Goal: Information Seeking & Learning: Learn about a topic

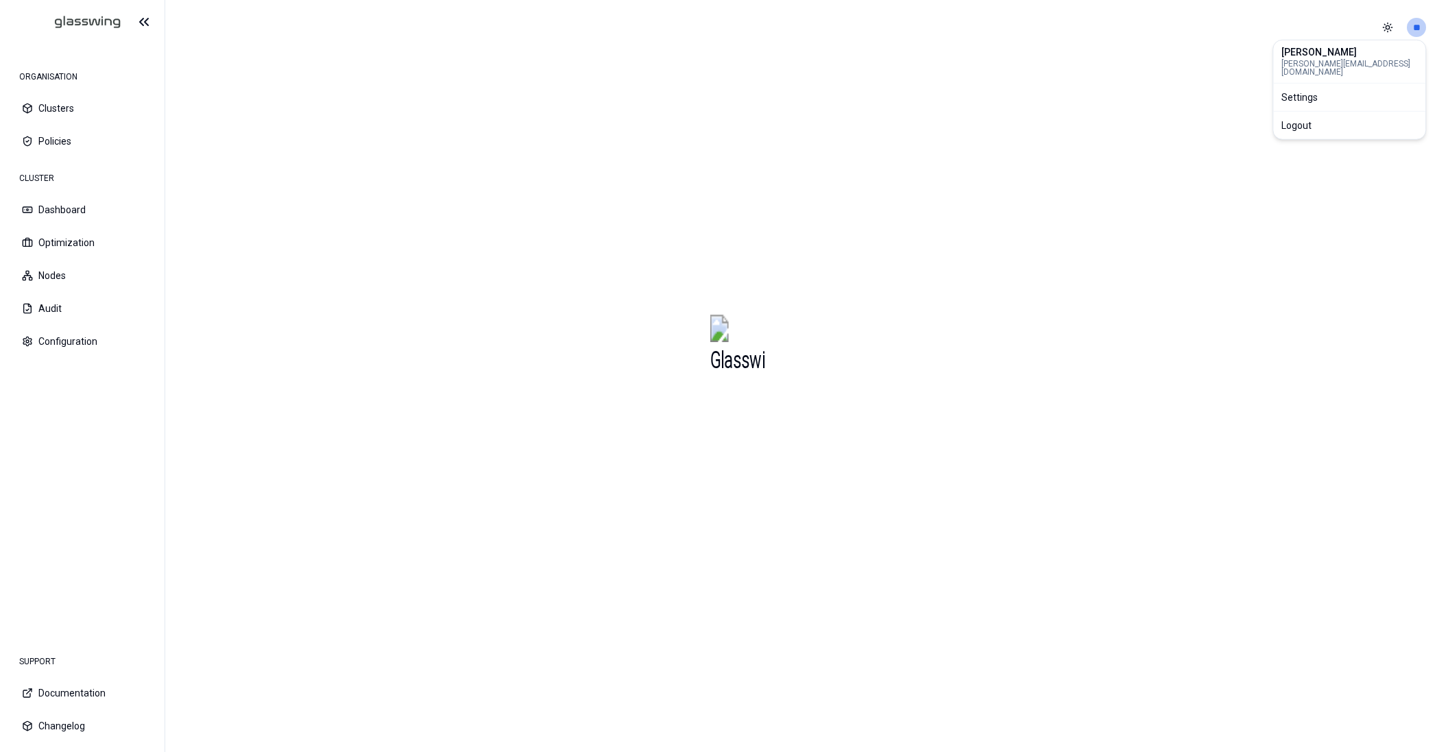
click at [1351, 117] on div "Logout" at bounding box center [1349, 125] width 147 height 22
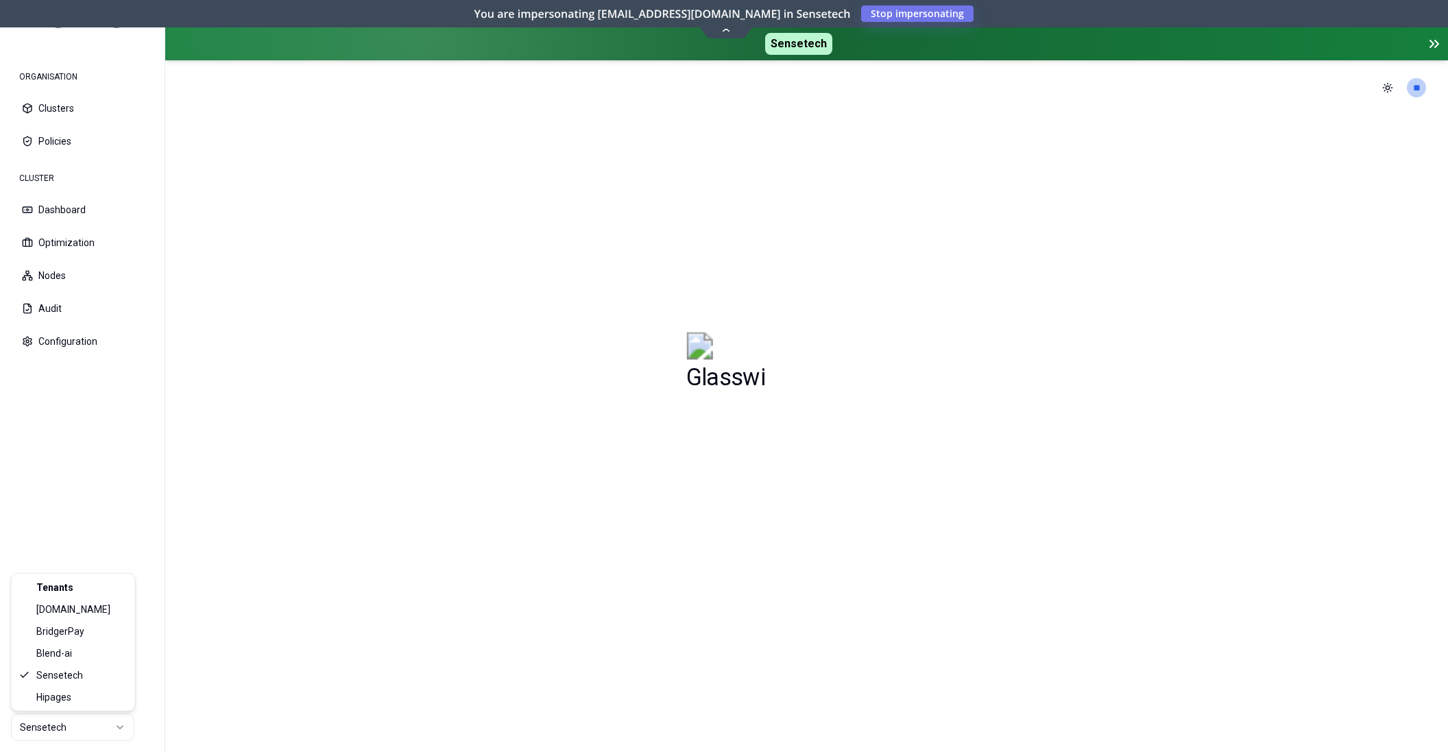
click at [116, 728] on html "ORGANISATION Clusters Policies CLUSTER Dashboard Optimization Nodes Audit Confi…" at bounding box center [724, 376] width 1448 height 752
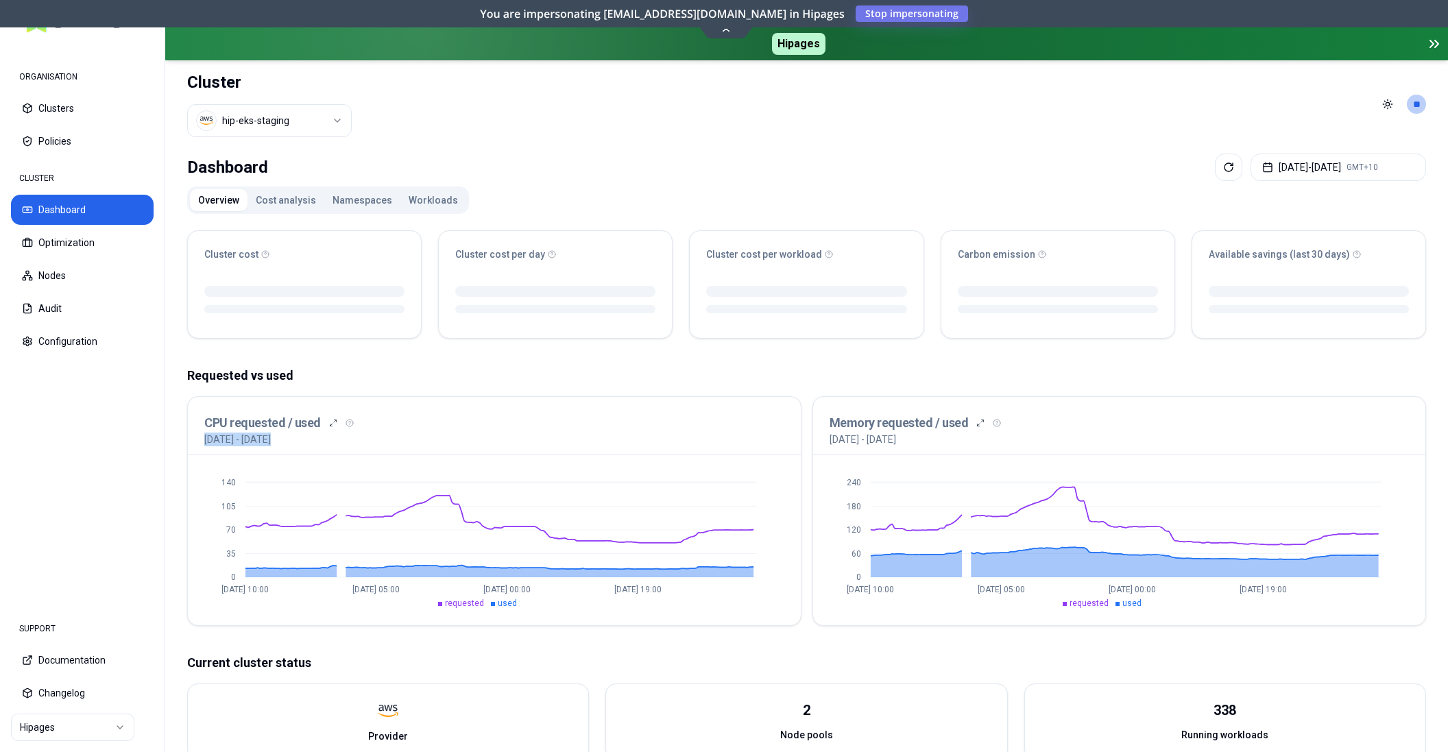
click at [417, 202] on button "Workloads" at bounding box center [433, 200] width 66 height 22
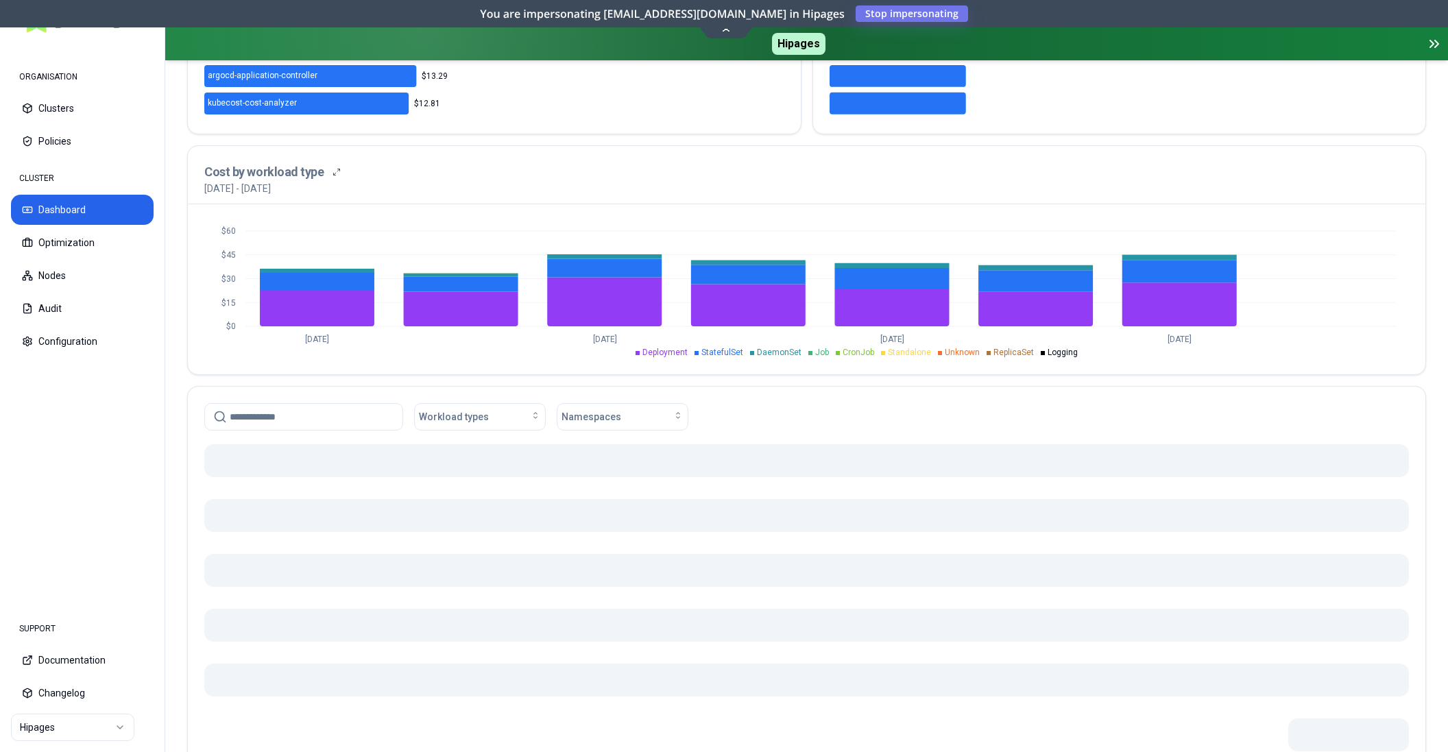
scroll to position [520, 0]
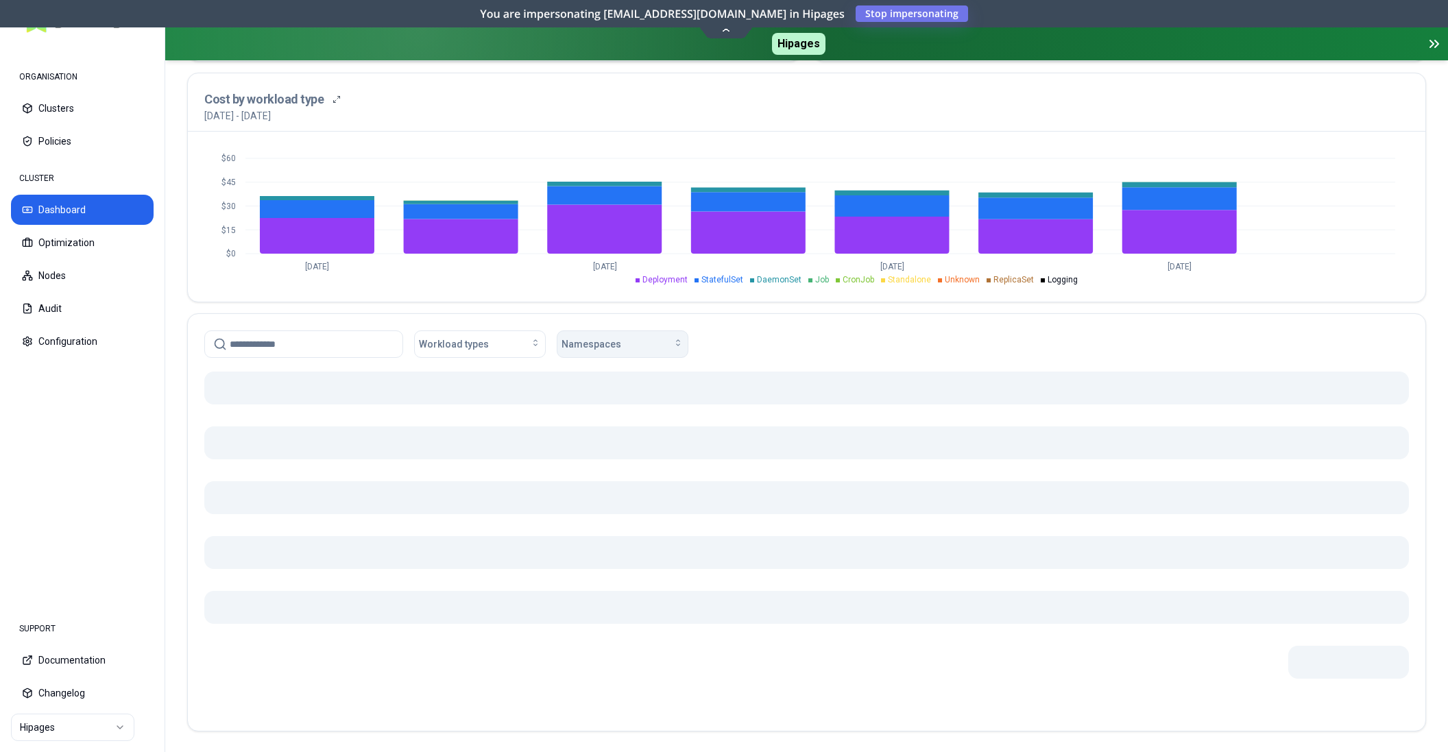
click at [649, 345] on div "Namespaces" at bounding box center [622, 344] width 122 height 14
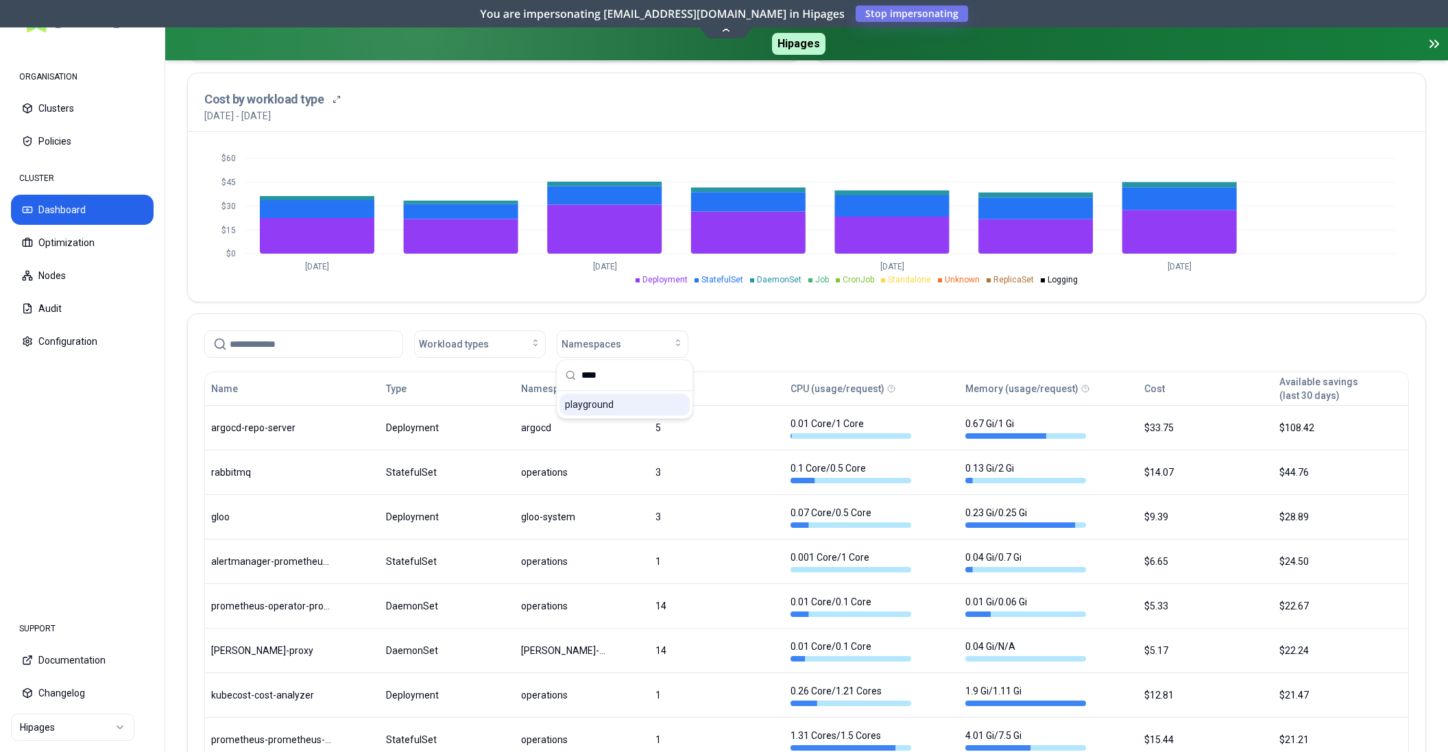
type input "****"
drag, startPoint x: 596, startPoint y: 403, endPoint x: 664, endPoint y: 402, distance: 68.6
click at [598, 403] on span "playground" at bounding box center [589, 405] width 49 height 14
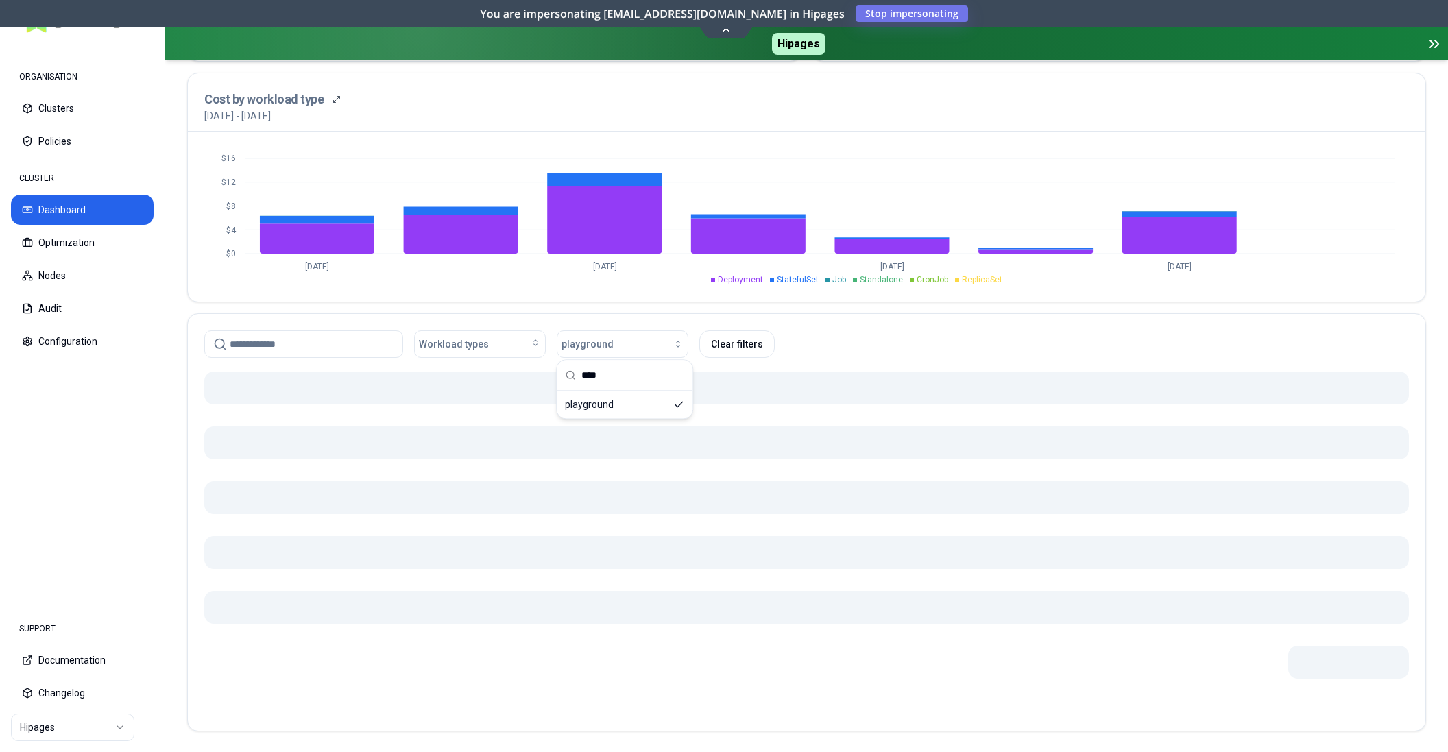
click at [1022, 333] on div "Workload types playground Clear filters" at bounding box center [806, 343] width 1204 height 27
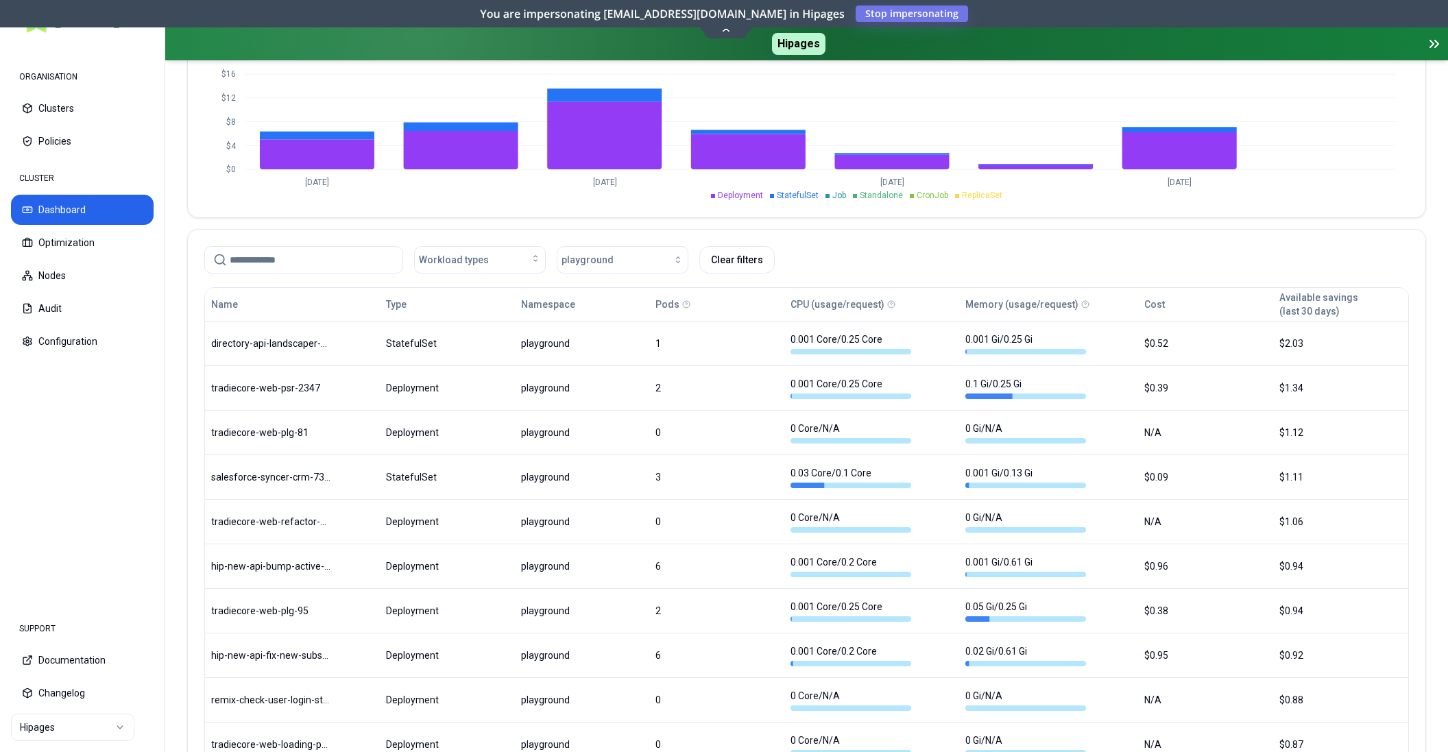
scroll to position [695, 0]
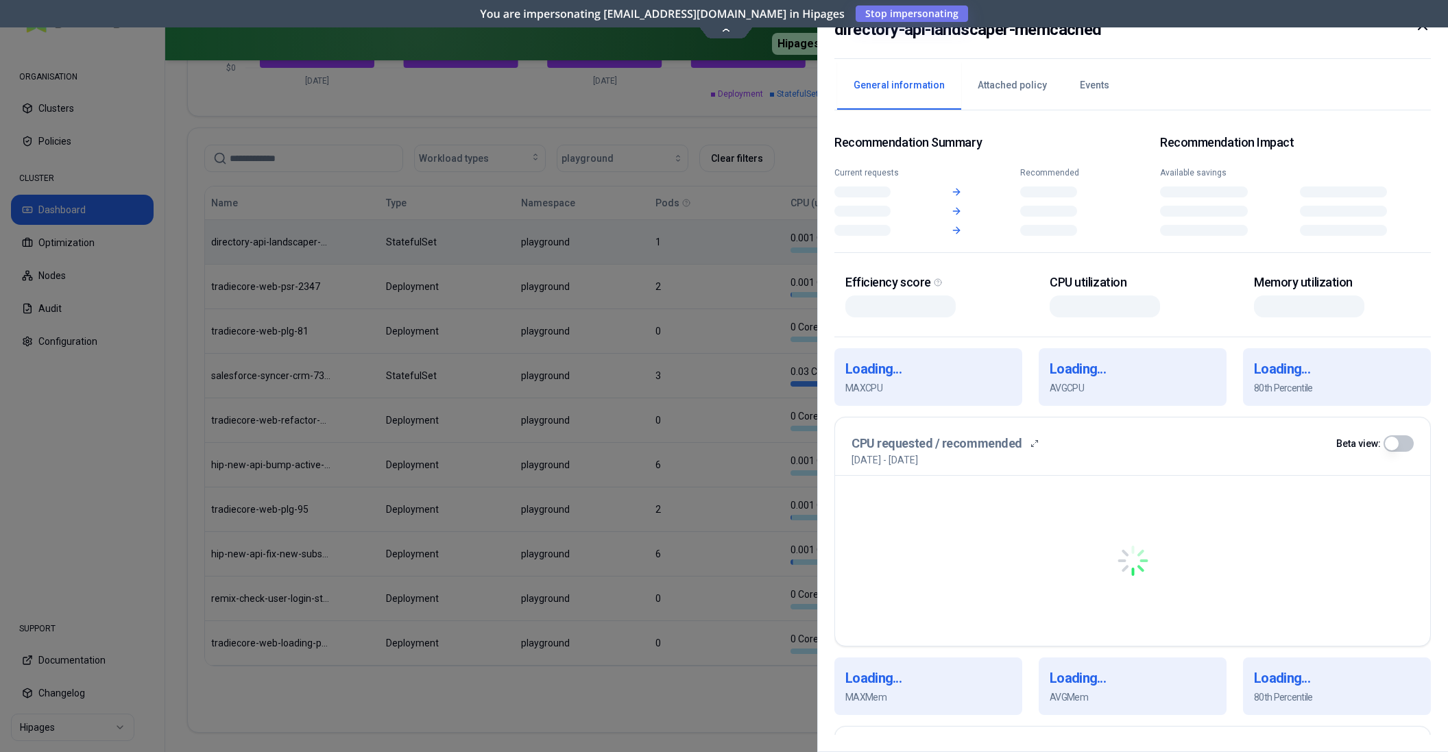
scroll to position [695, 0]
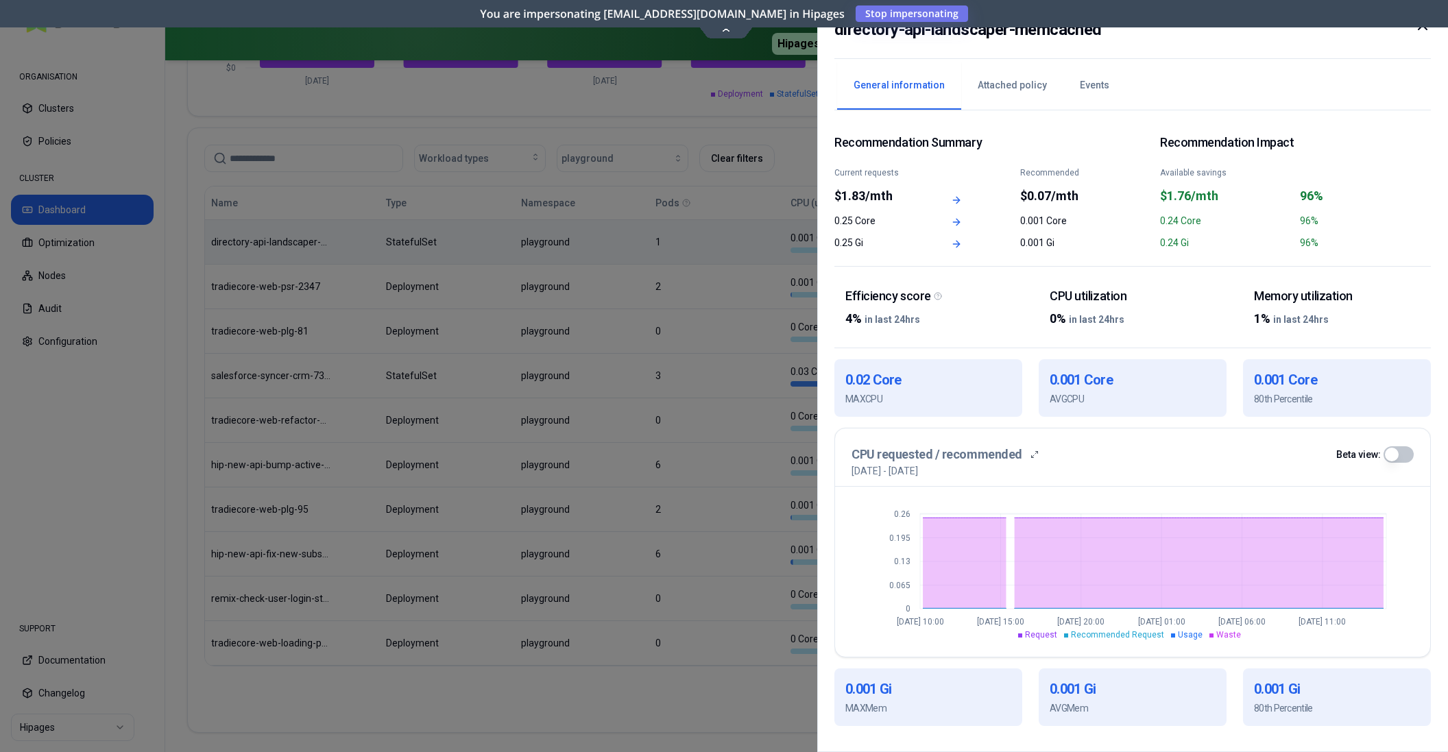
click at [441, 273] on div at bounding box center [724, 376] width 1448 height 752
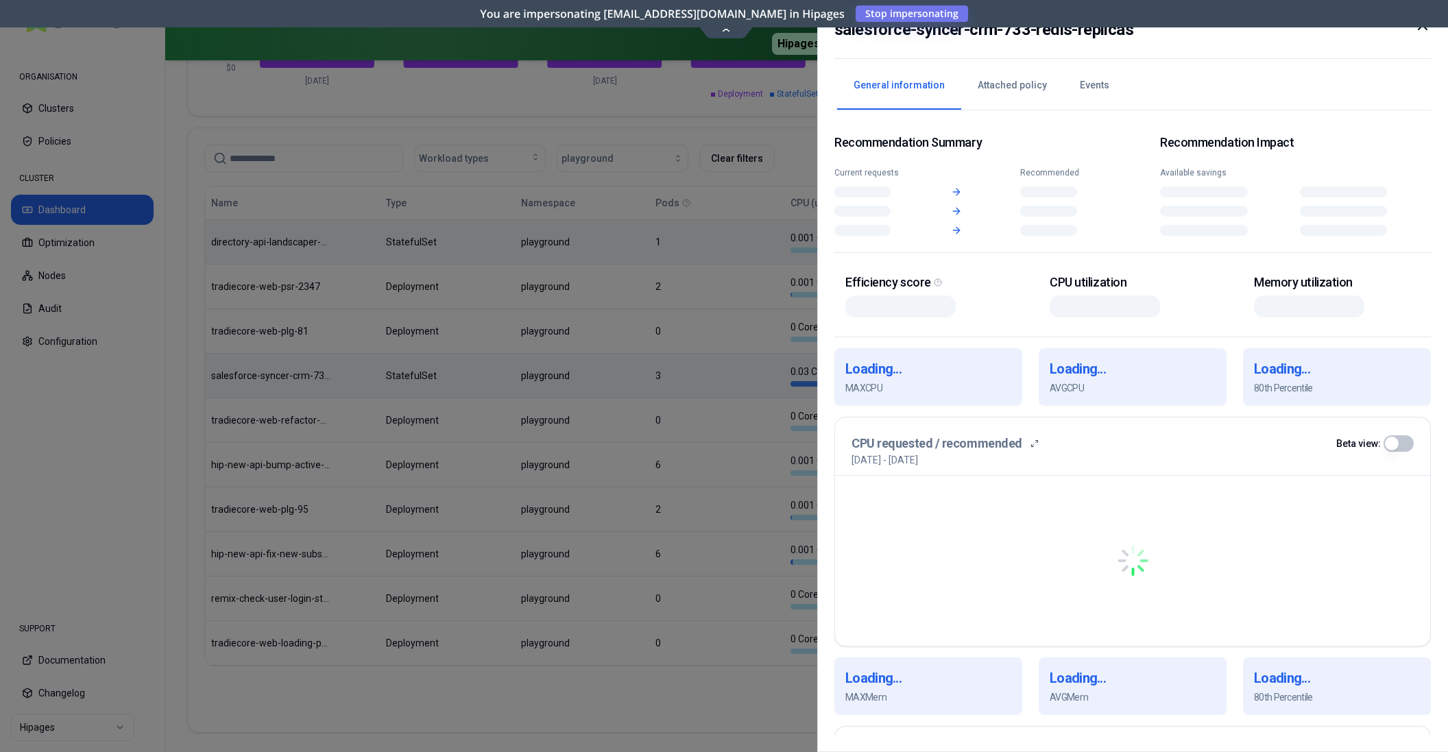
scroll to position [695, 0]
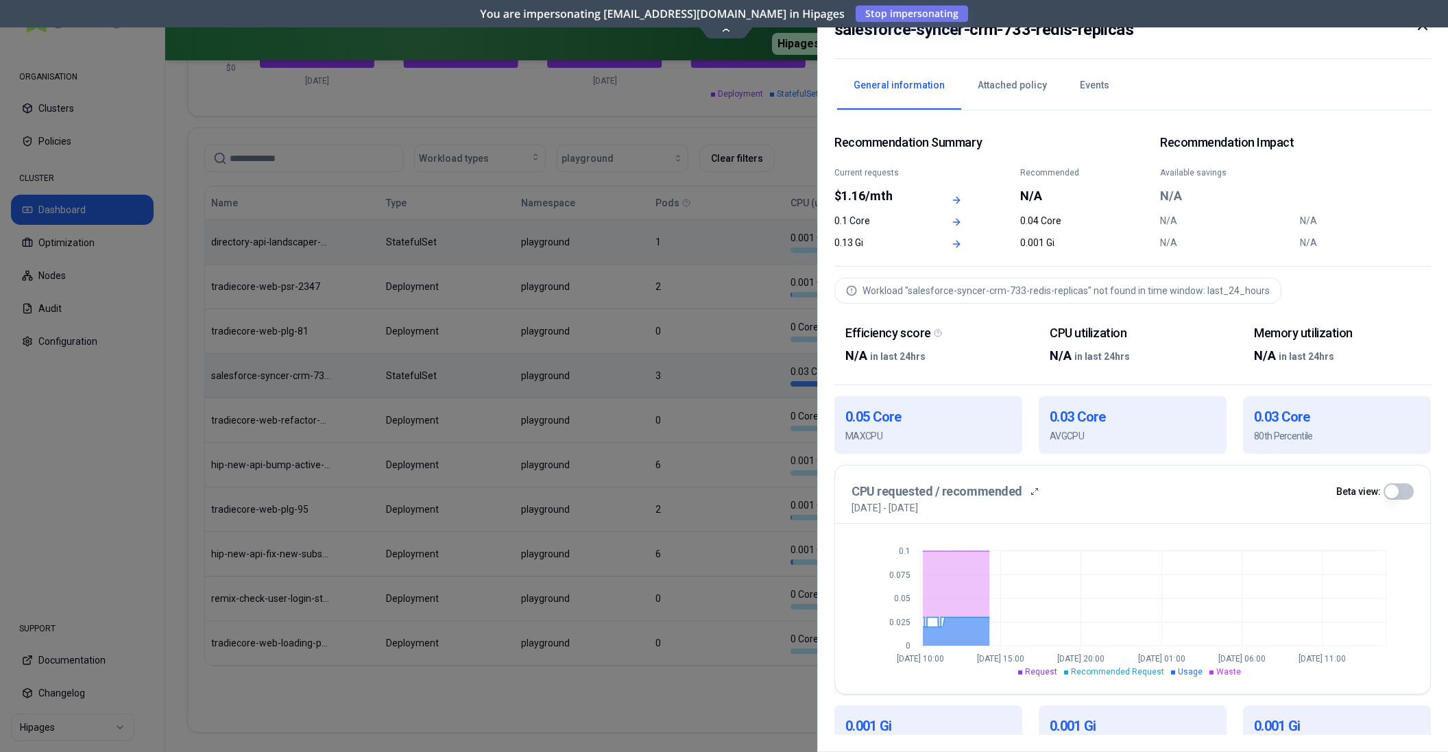
click at [683, 491] on div at bounding box center [724, 376] width 1448 height 752
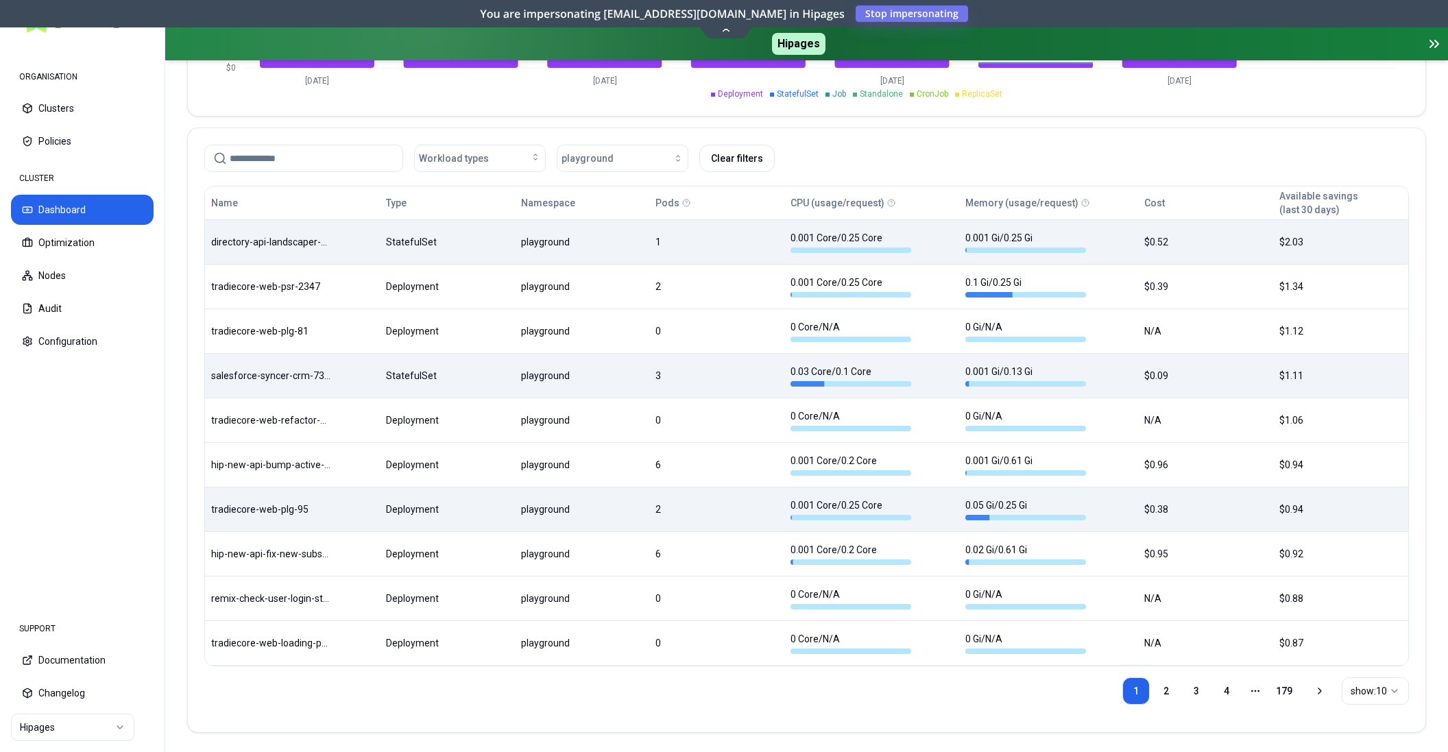
scroll to position [695, 0]
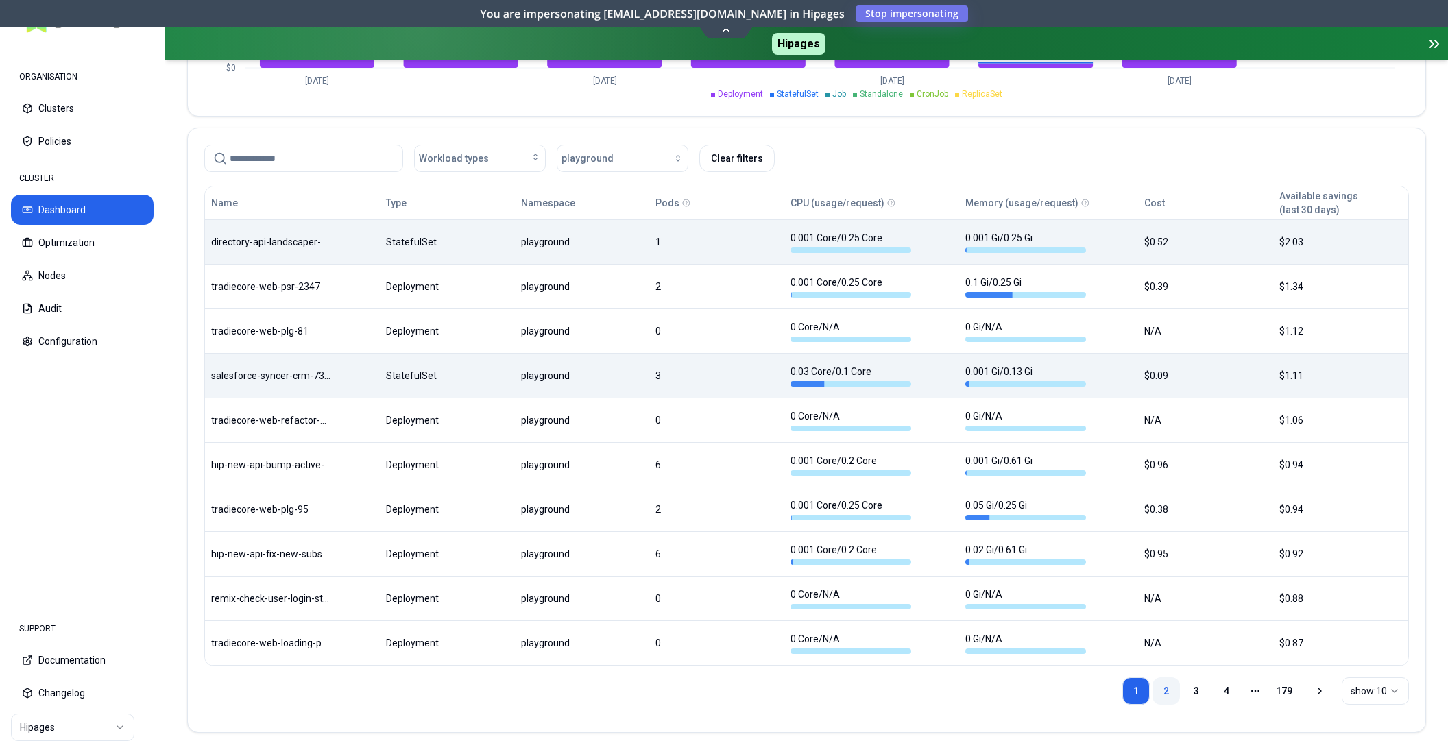
click at [1166, 688] on link "2" at bounding box center [1165, 690] width 27 height 27
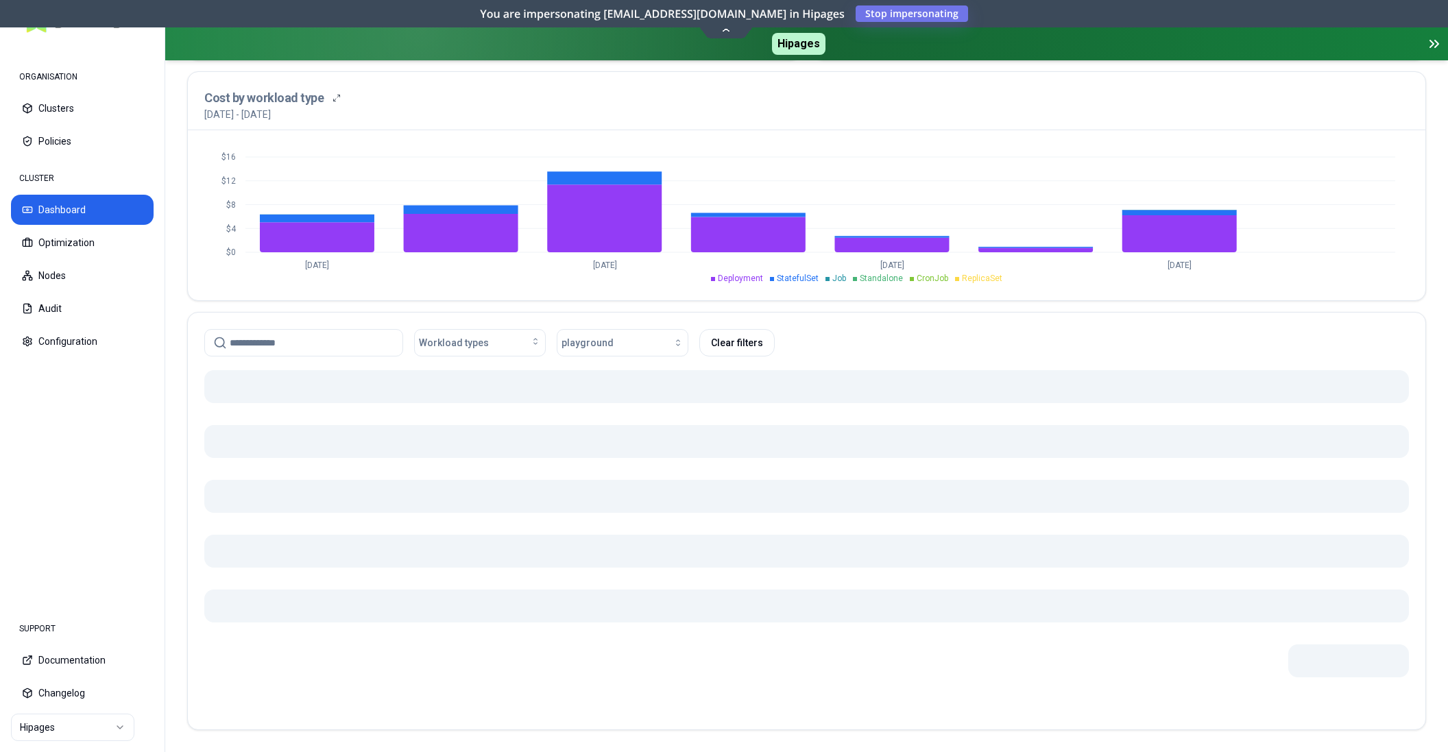
scroll to position [509, 0]
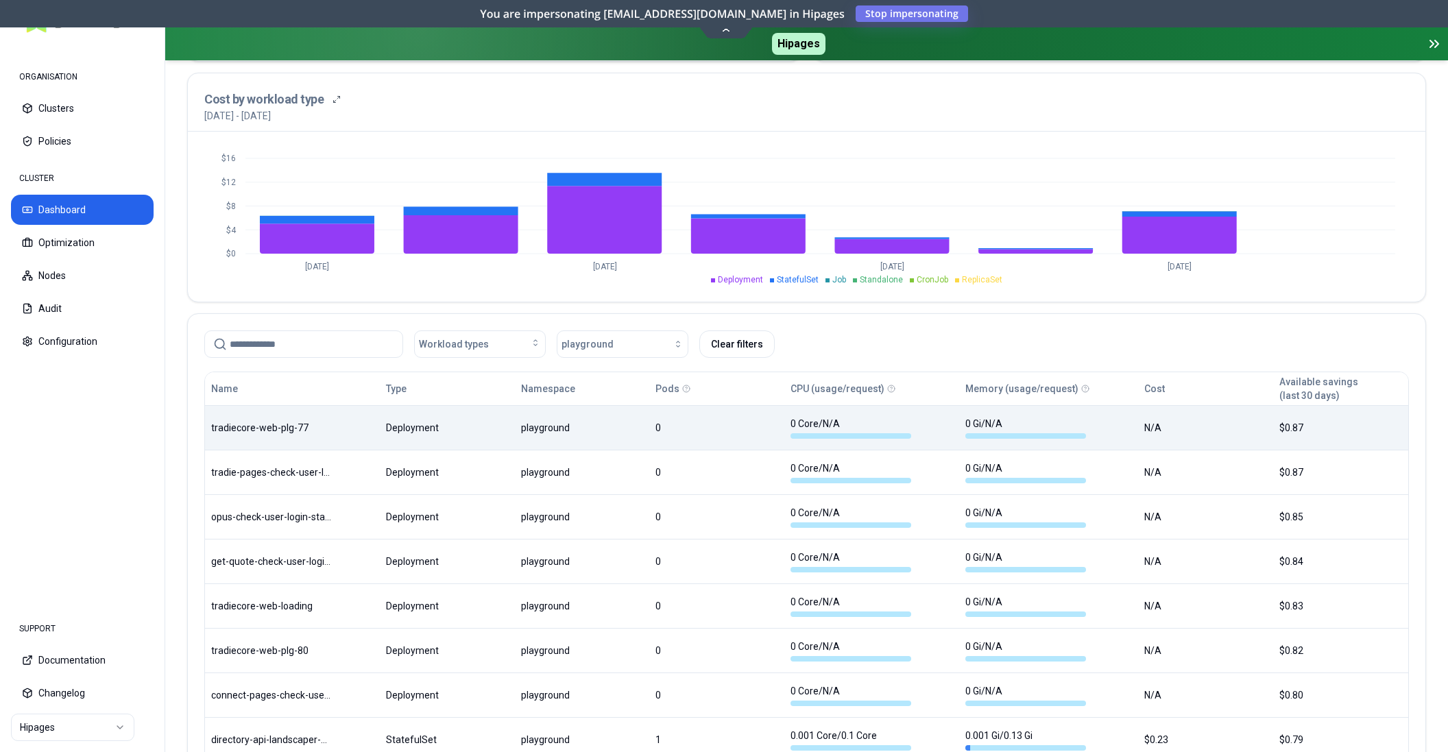
click at [352, 424] on div "Name Type Namespace Pods CPU (usage/request) Memory (usage/request) Cost Availa…" at bounding box center [806, 611] width 1203 height 479
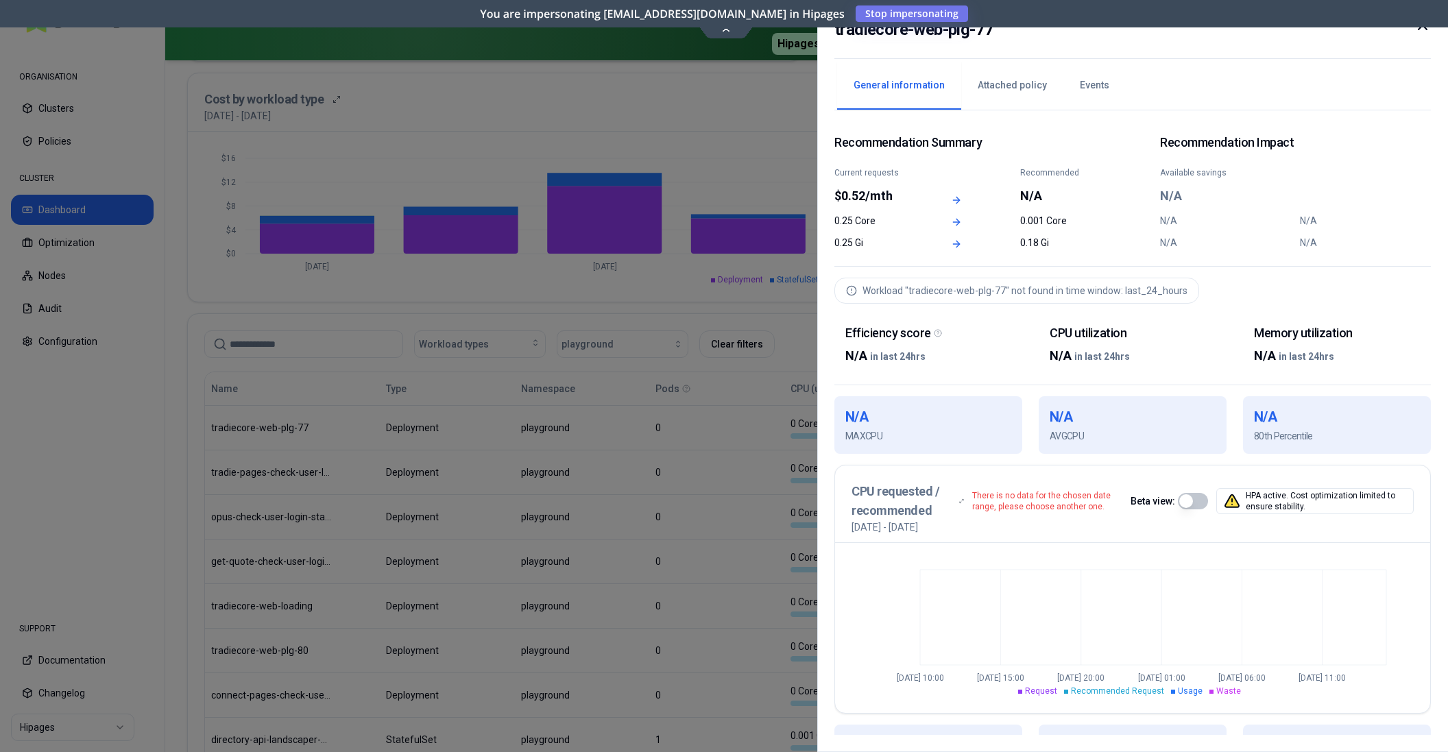
drag, startPoint x: 326, startPoint y: 645, endPoint x: 341, endPoint y: 651, distance: 16.9
click at [326, 645] on div at bounding box center [724, 376] width 1448 height 752
click at [341, 651] on div at bounding box center [724, 376] width 1448 height 752
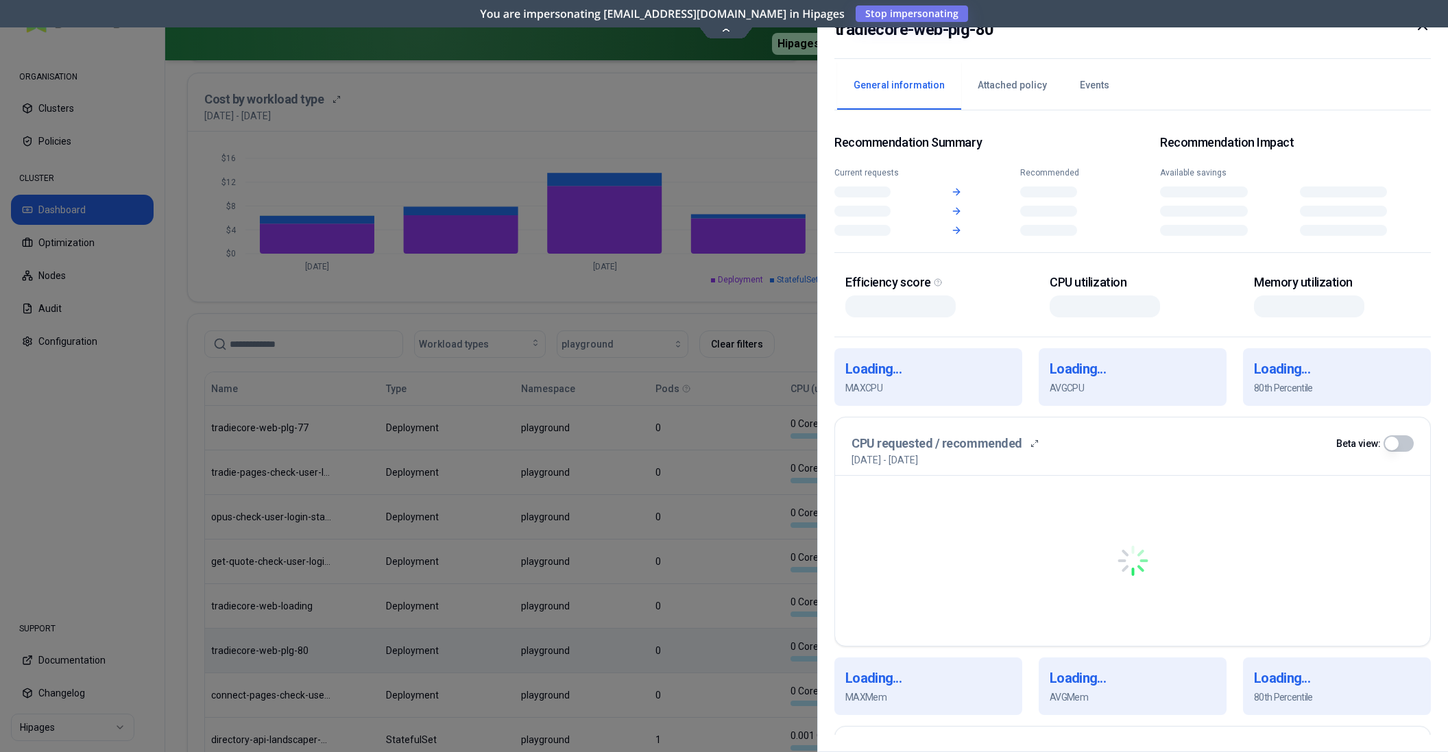
click at [332, 650] on div "Name Type Namespace Pods CPU (usage/request) Memory (usage/request) Cost Availa…" at bounding box center [806, 611] width 1203 height 479
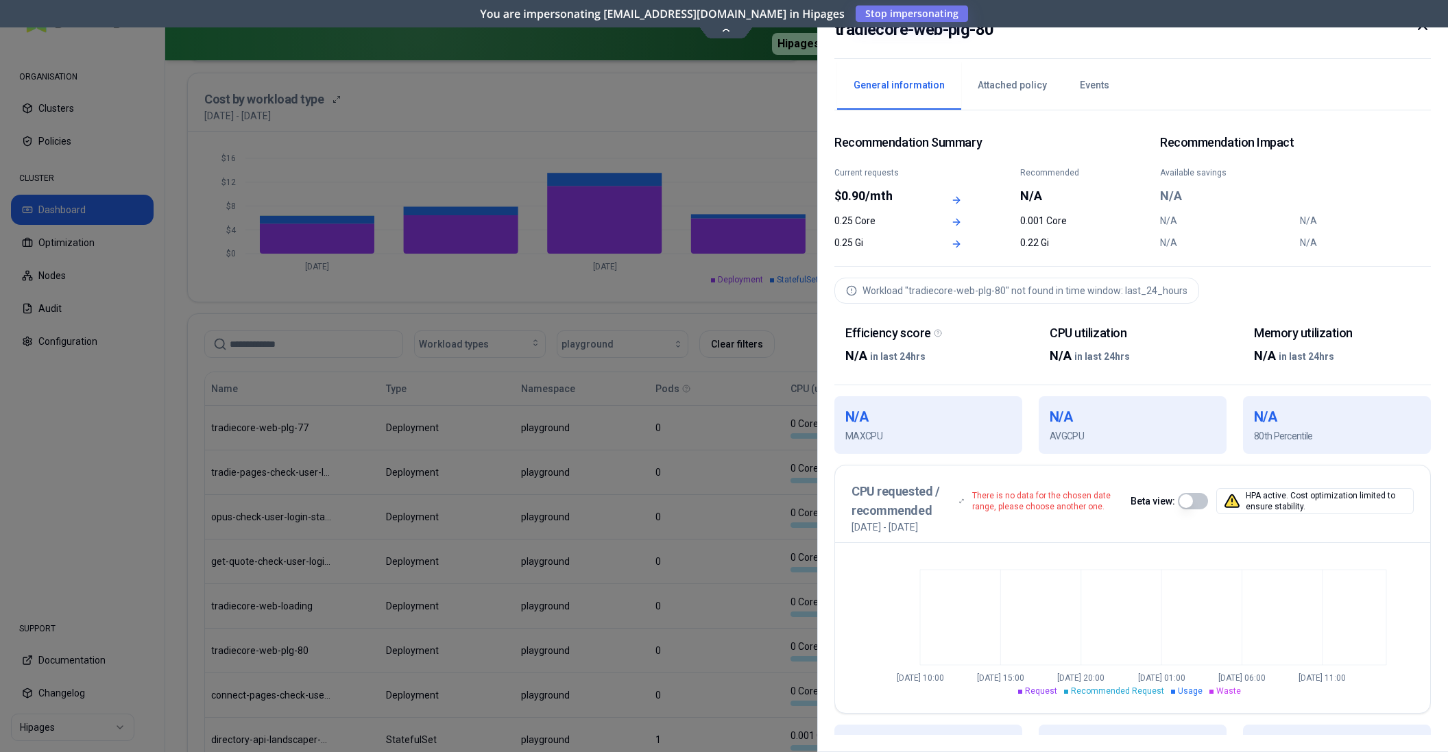
click at [332, 649] on div at bounding box center [724, 376] width 1448 height 752
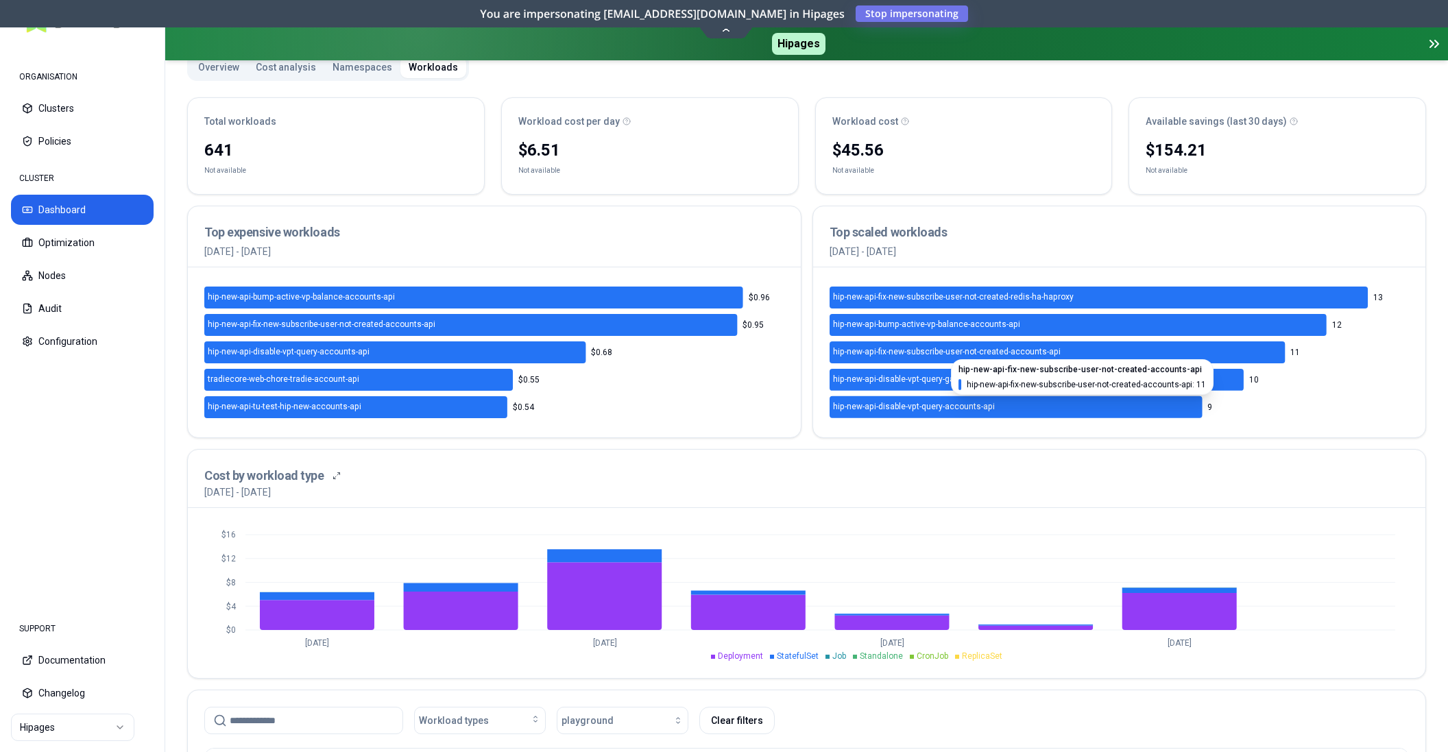
scroll to position [173, 0]
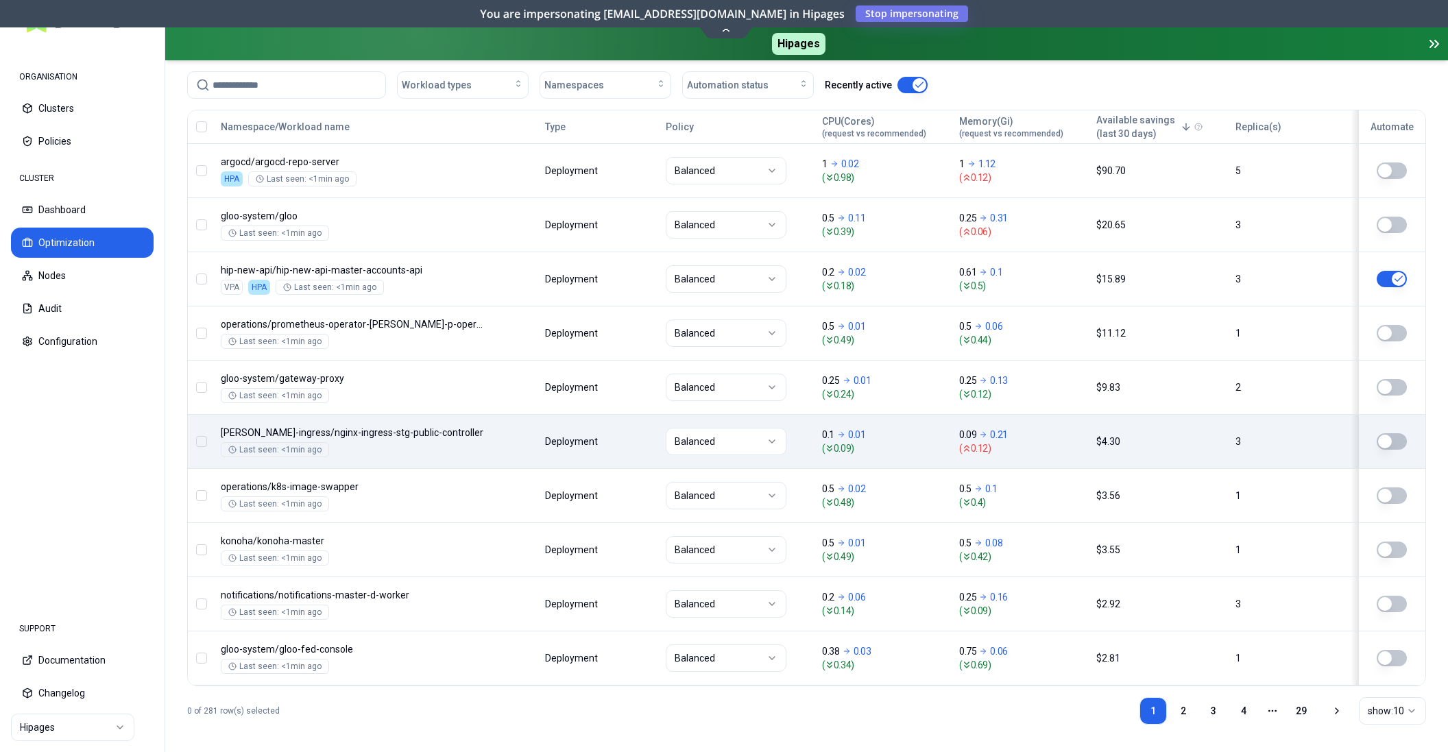
scroll to position [543, 0]
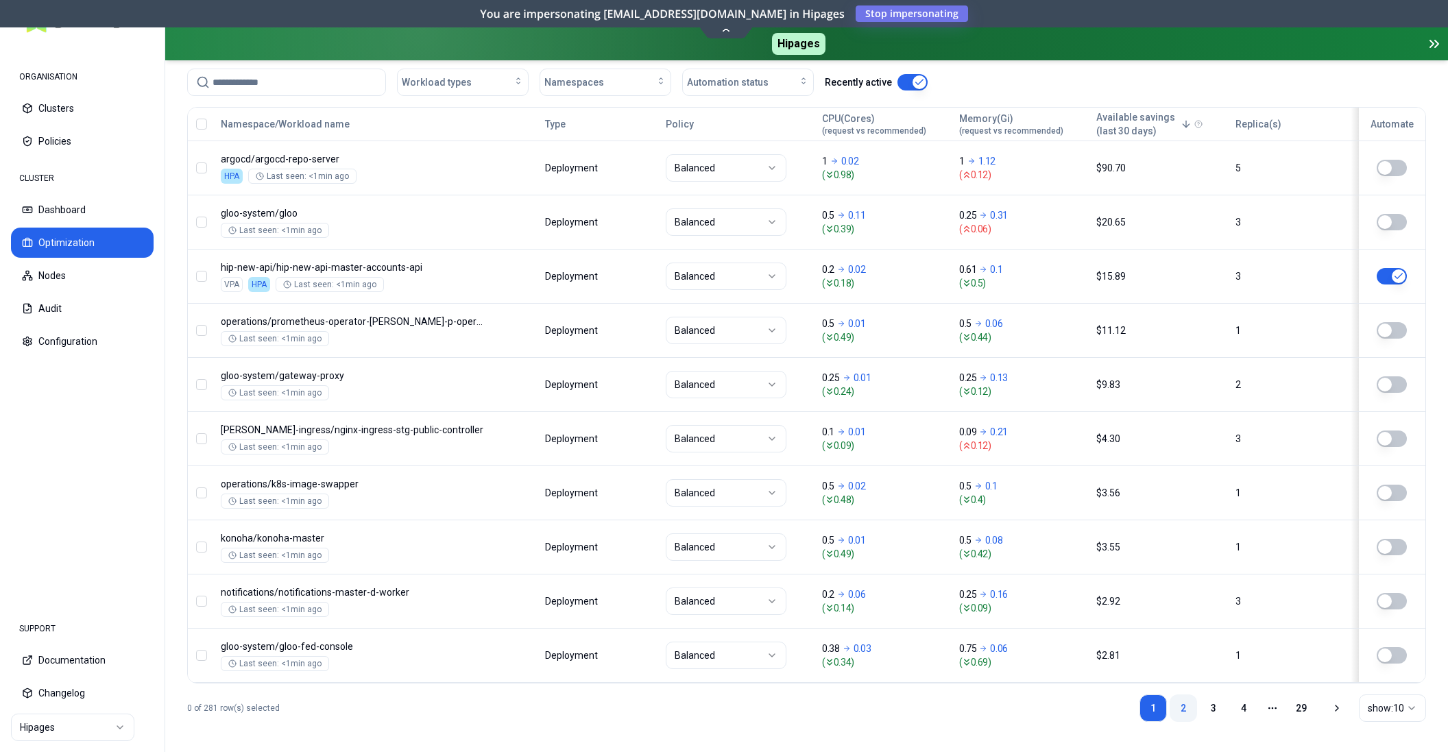
click at [1179, 710] on link "2" at bounding box center [1183, 707] width 27 height 27
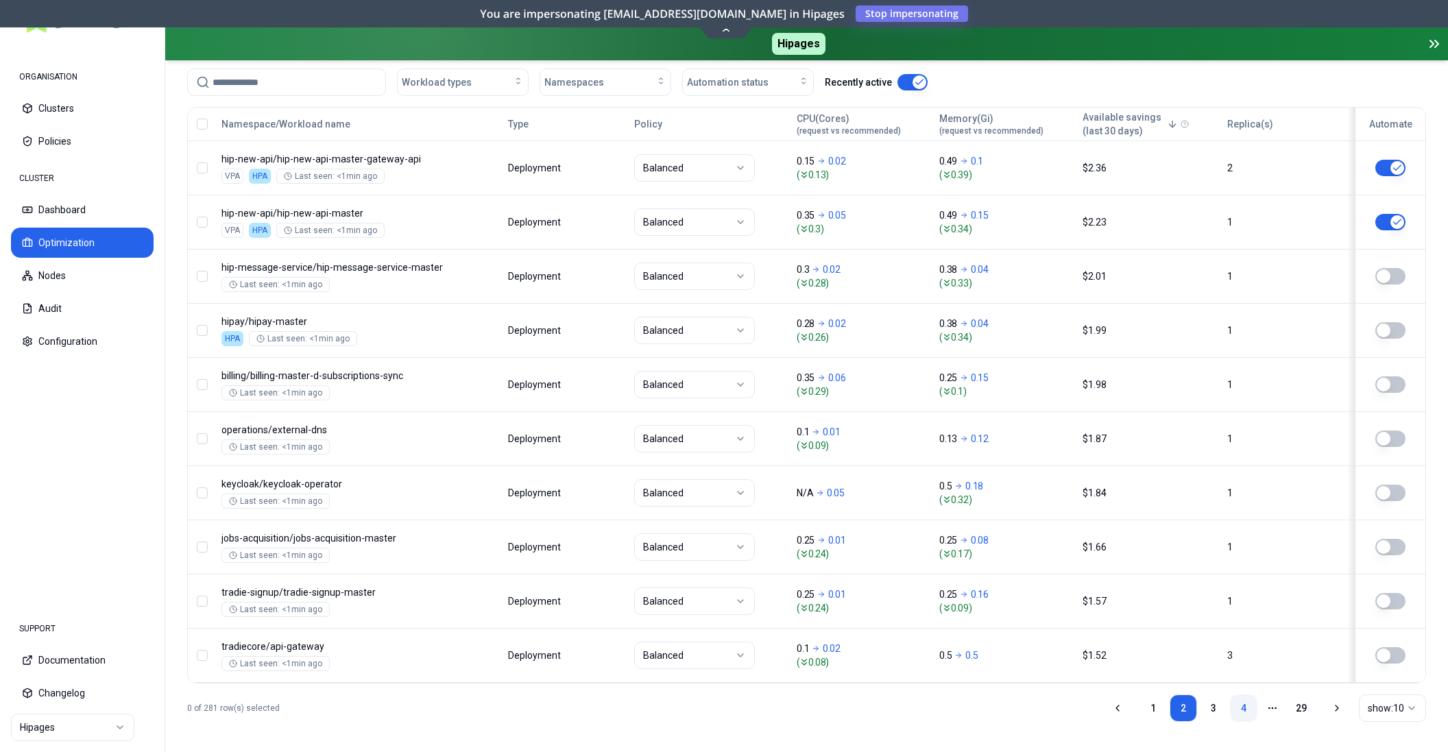
click at [1241, 710] on link "4" at bounding box center [1243, 707] width 27 height 27
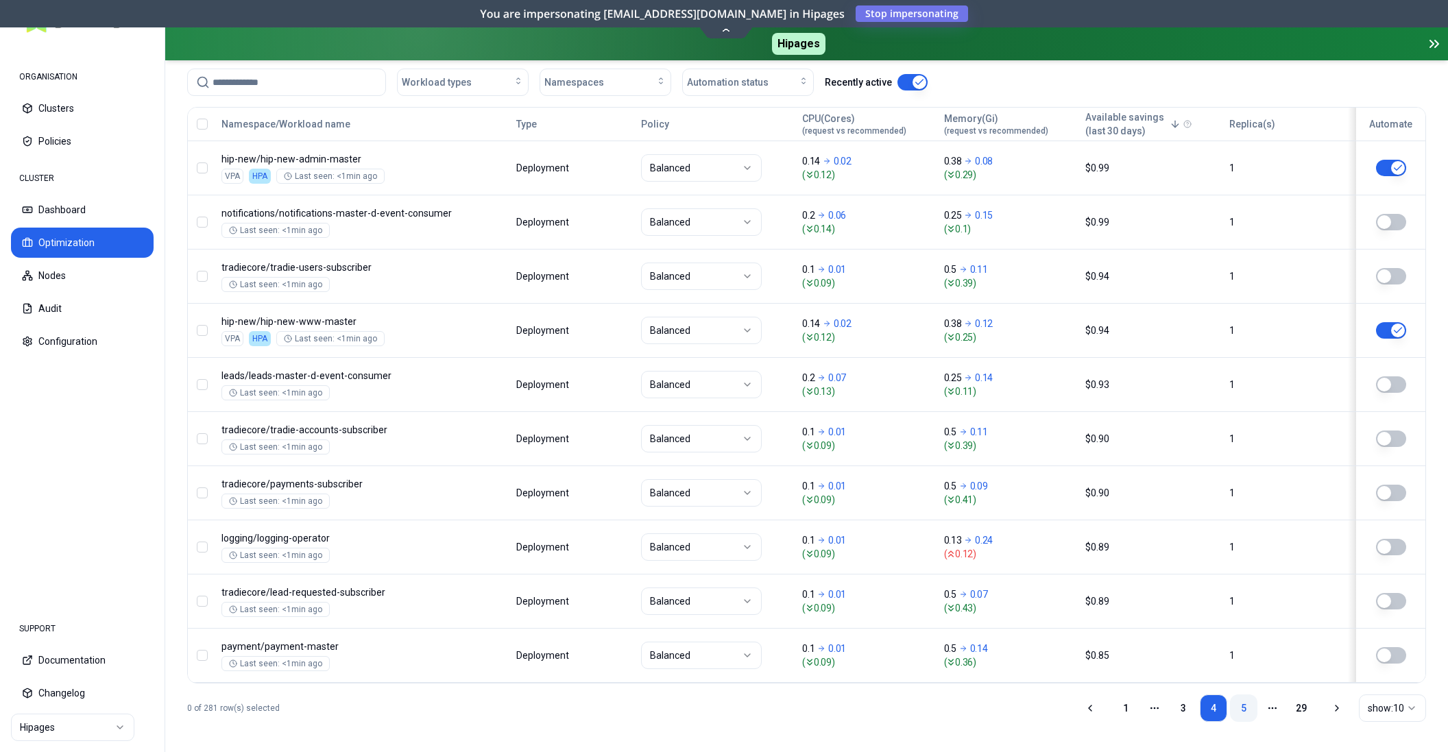
click at [1242, 705] on link "5" at bounding box center [1243, 707] width 27 height 27
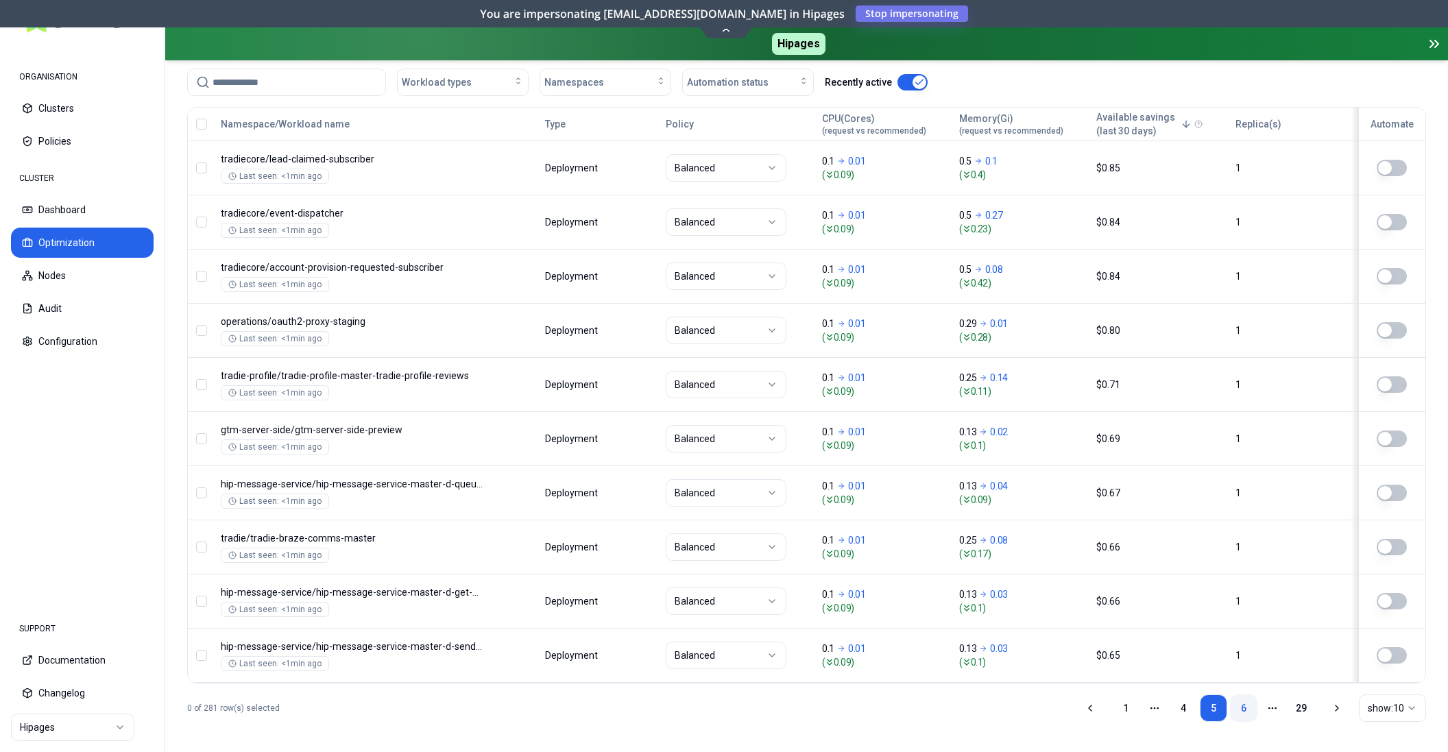
click at [1241, 707] on link "6" at bounding box center [1243, 707] width 27 height 27
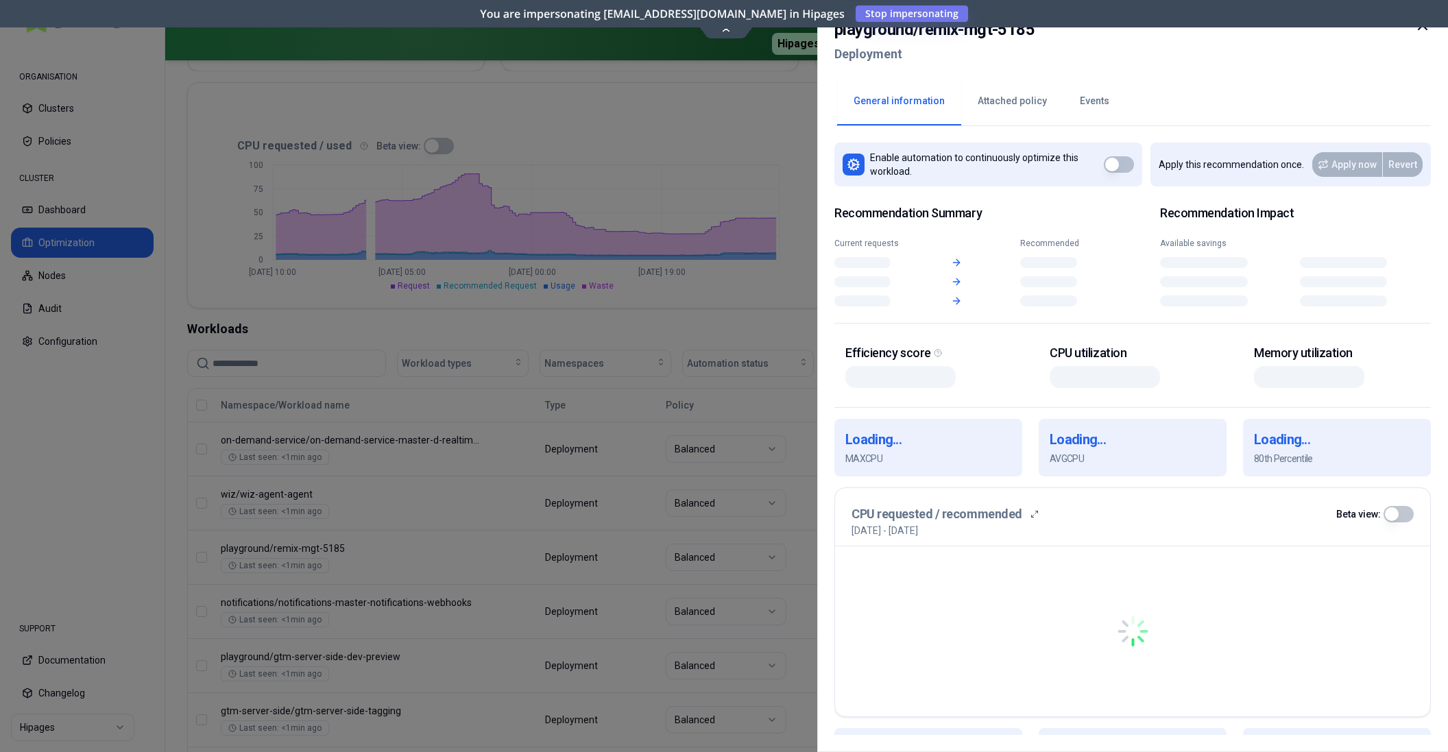
scroll to position [262, 0]
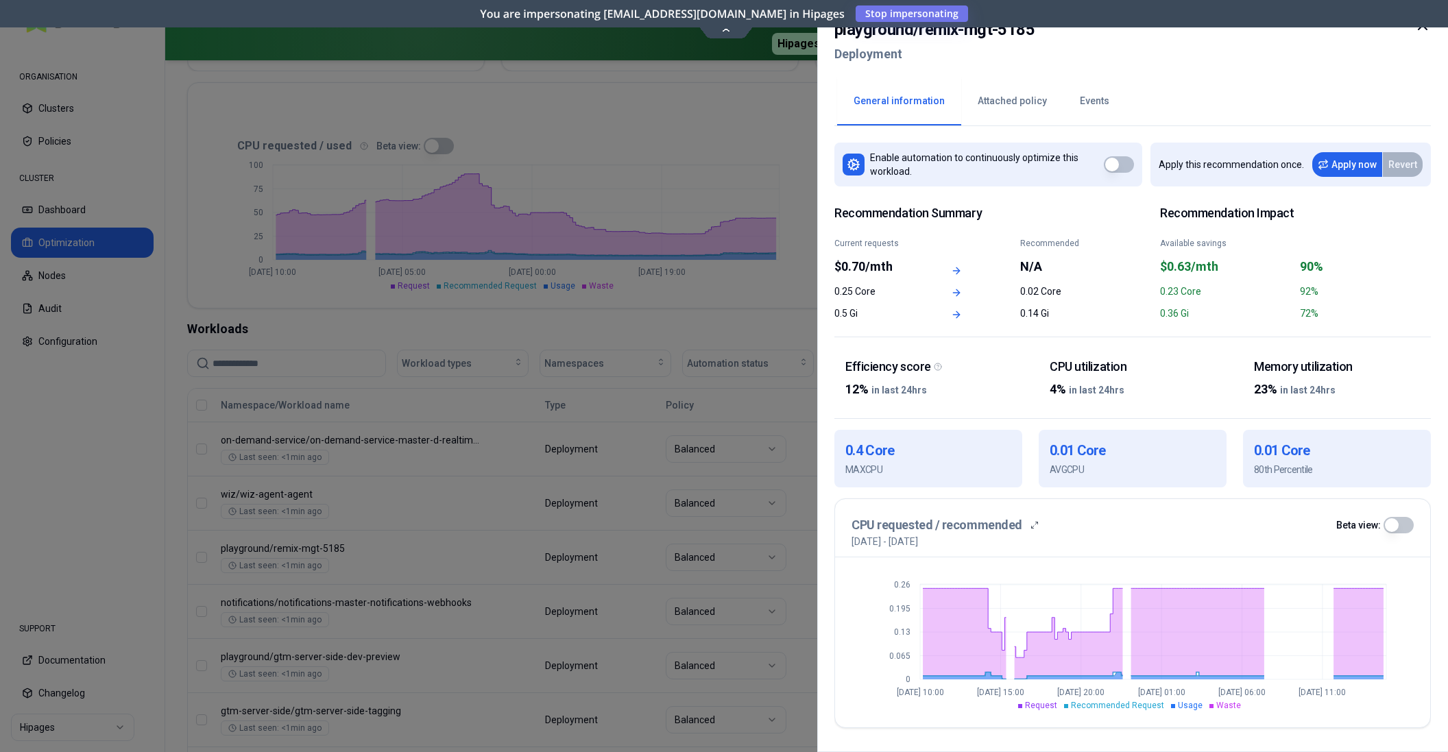
drag, startPoint x: 862, startPoint y: 542, endPoint x: 1007, endPoint y: 540, distance: 144.7
click at [918, 540] on p "5th August 2025 - 12th August 2025" at bounding box center [884, 542] width 66 height 14
click at [1007, 540] on div "5th August 2025 - 12th August 2025" at bounding box center [1132, 542] width 562 height 14
click at [1429, 29] on icon at bounding box center [1422, 25] width 16 height 16
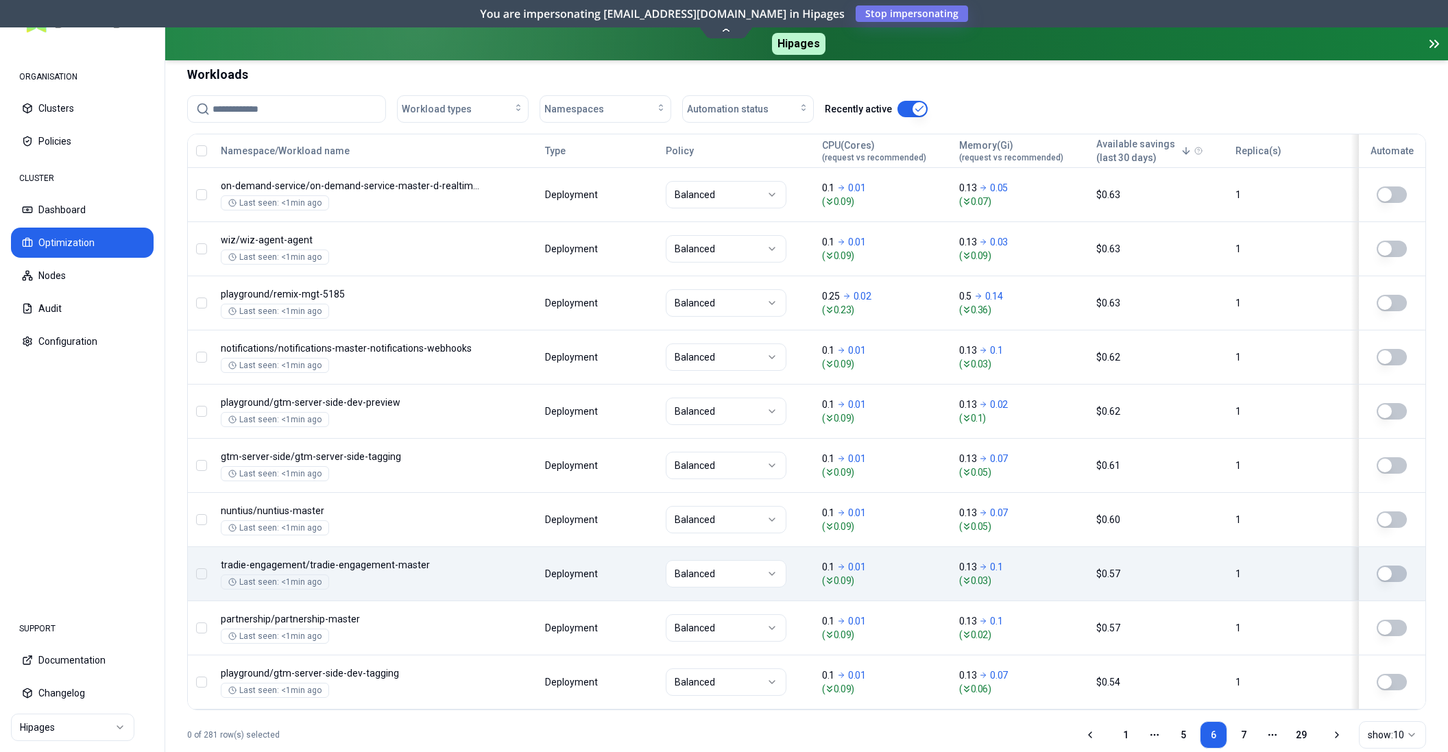
scroll to position [543, 0]
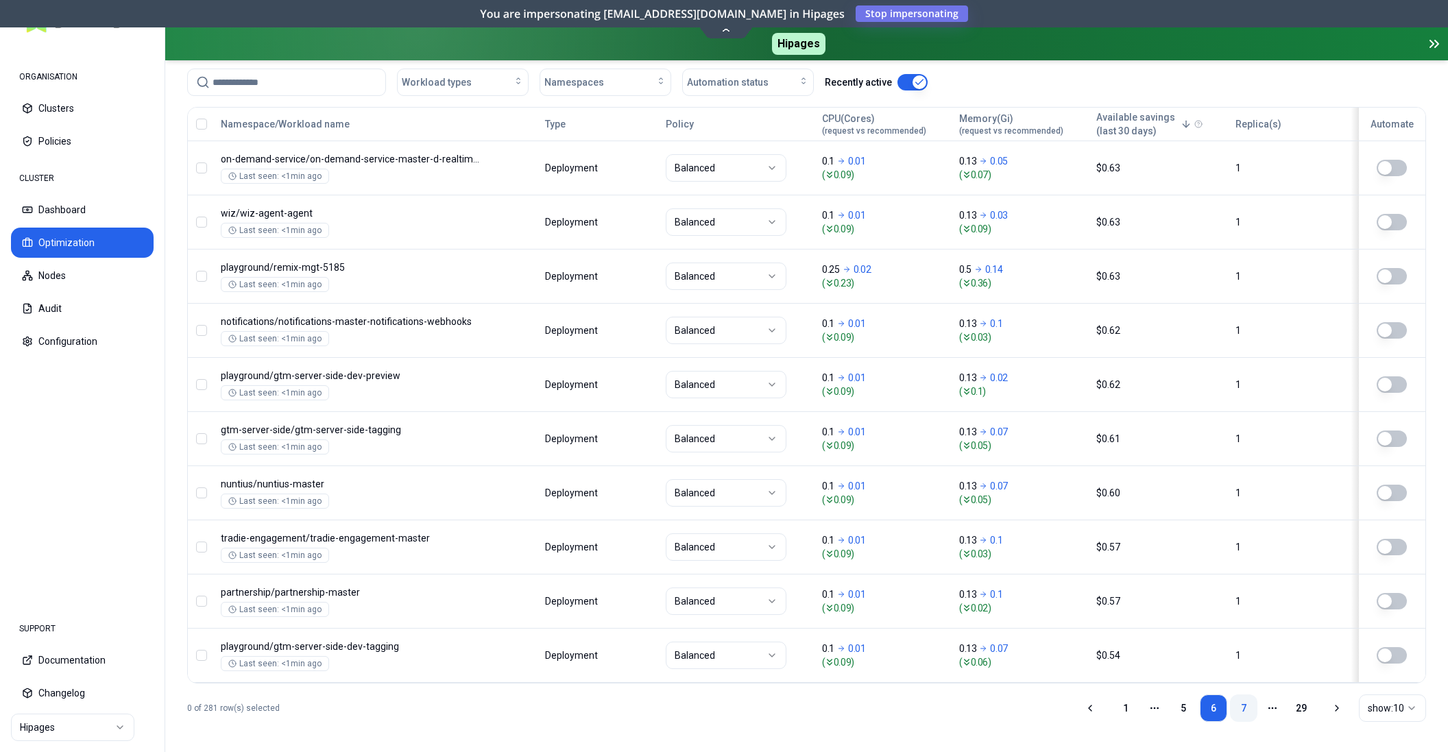
click at [1247, 707] on link "7" at bounding box center [1243, 707] width 27 height 27
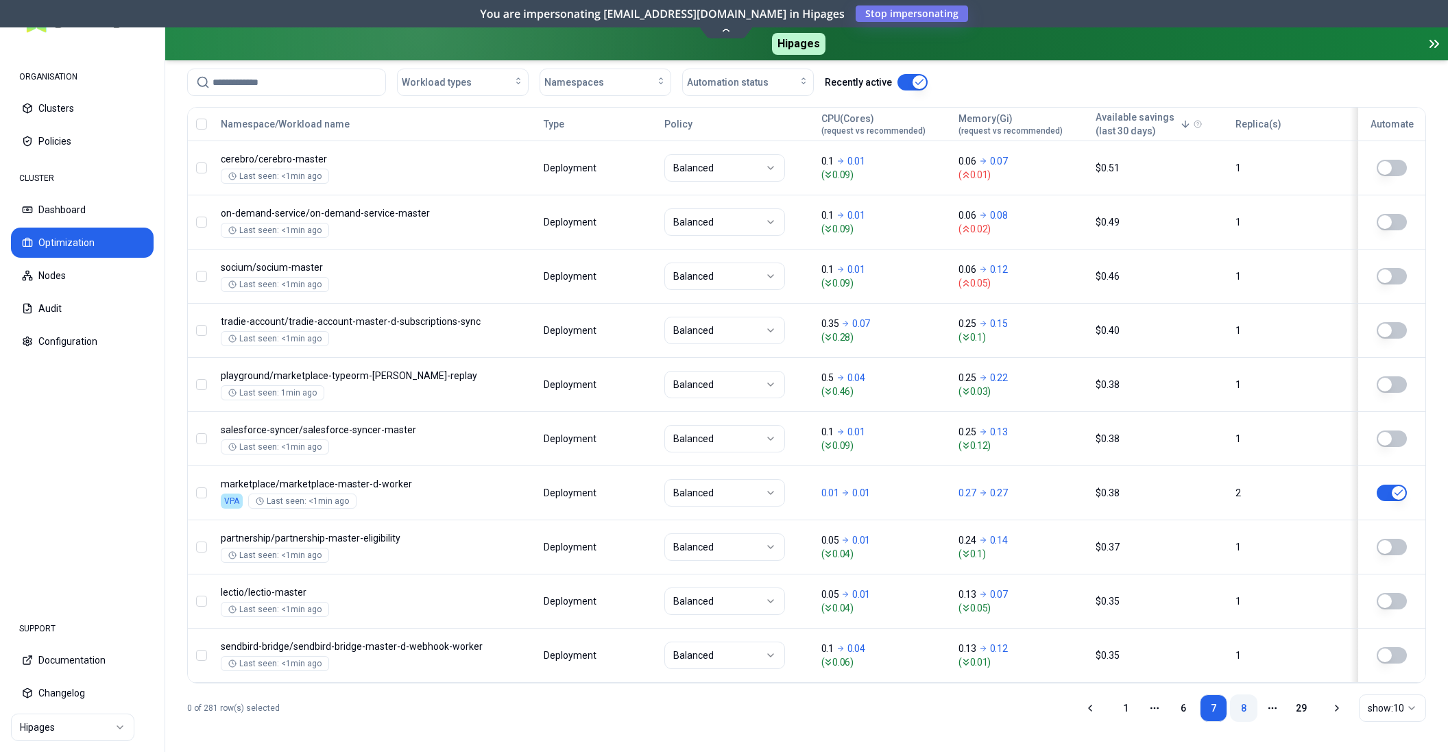
click at [1241, 707] on link "8" at bounding box center [1243, 707] width 27 height 27
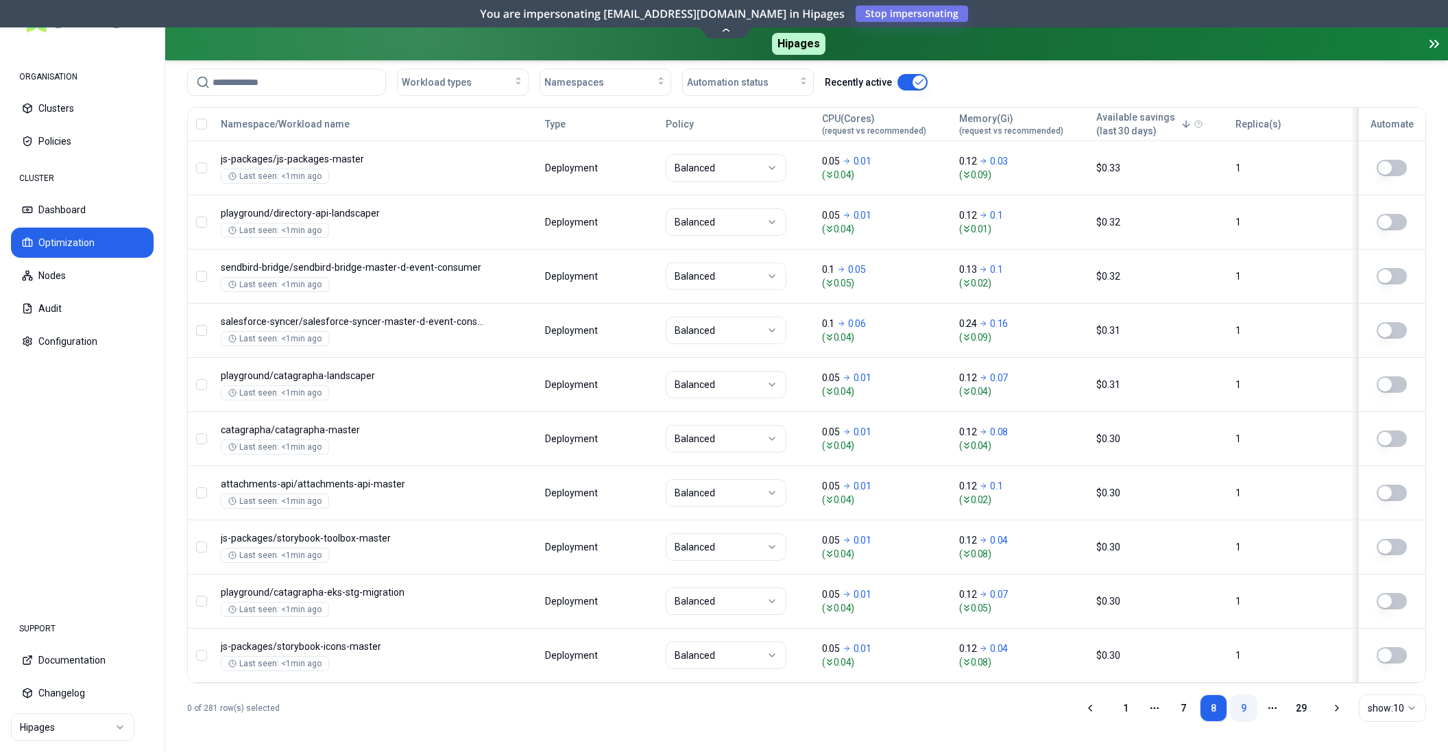
click at [1244, 705] on link "9" at bounding box center [1243, 707] width 27 height 27
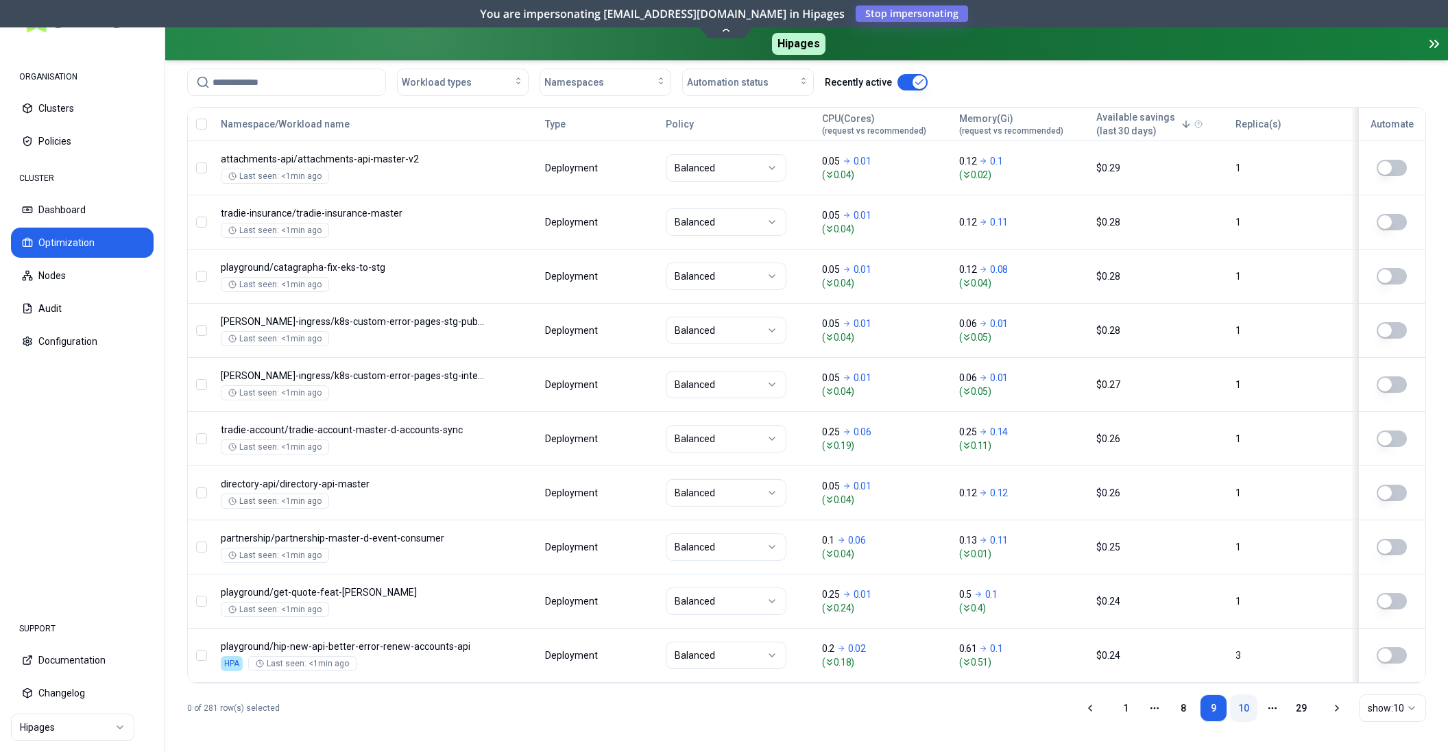
click at [1243, 706] on link "10" at bounding box center [1243, 707] width 27 height 27
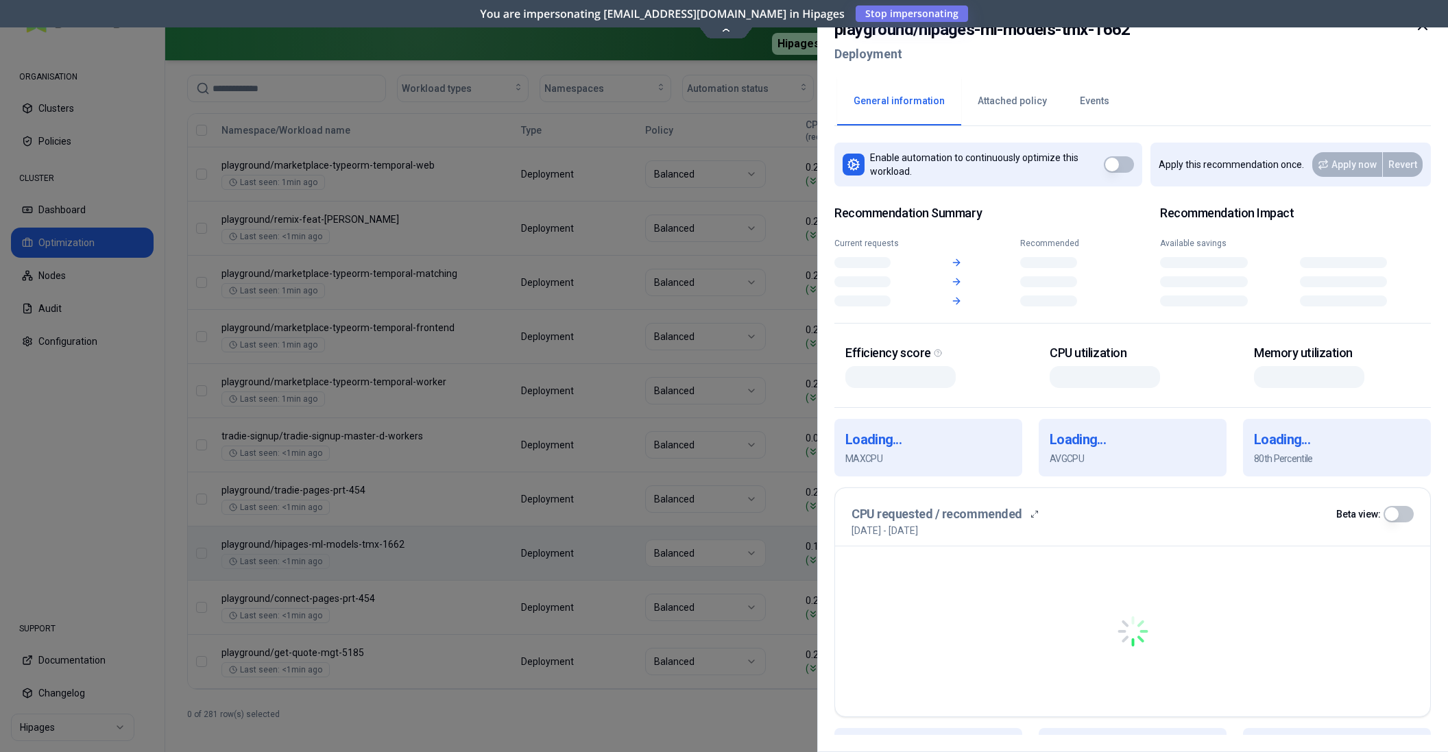
scroll to position [537, 0]
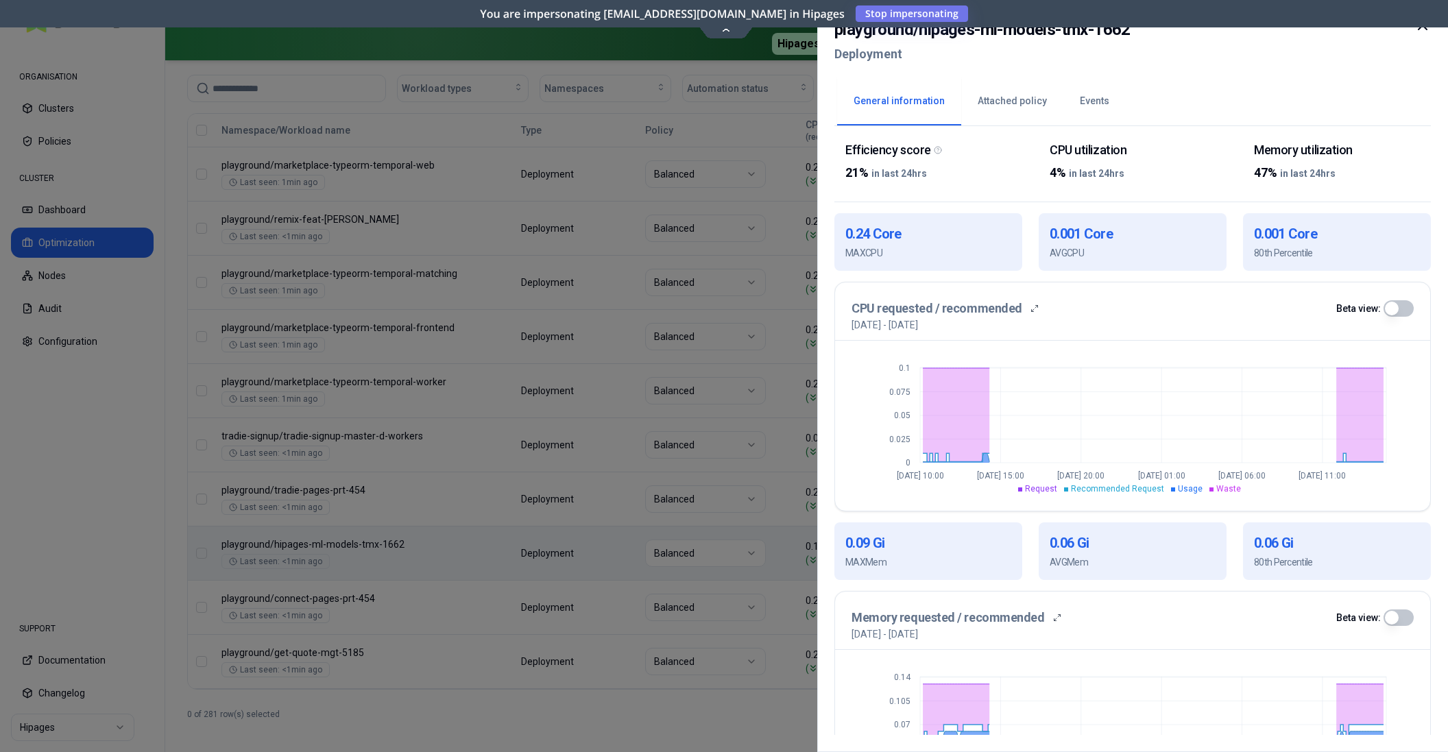
scroll to position [301, 0]
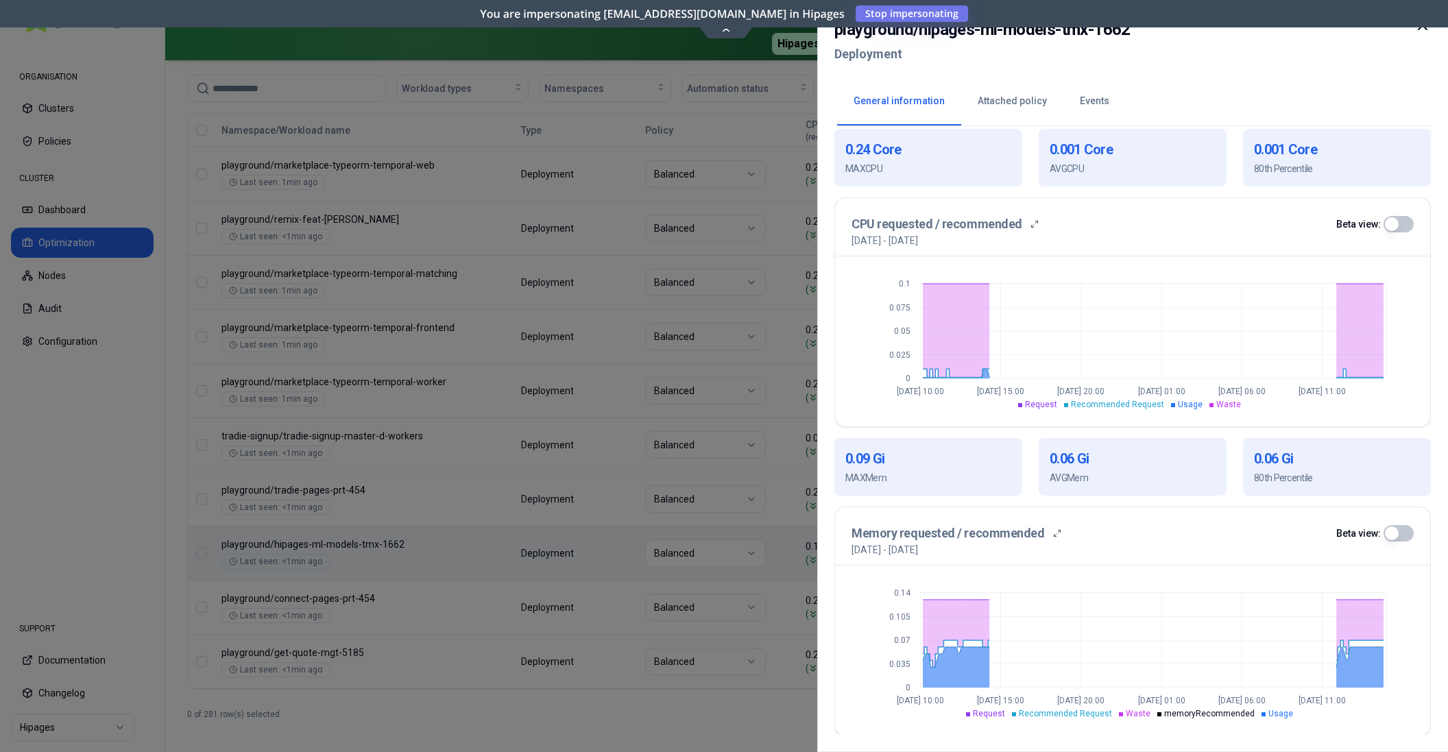
click at [623, 607] on div at bounding box center [724, 376] width 1448 height 752
